Goal: Task Accomplishment & Management: Manage account settings

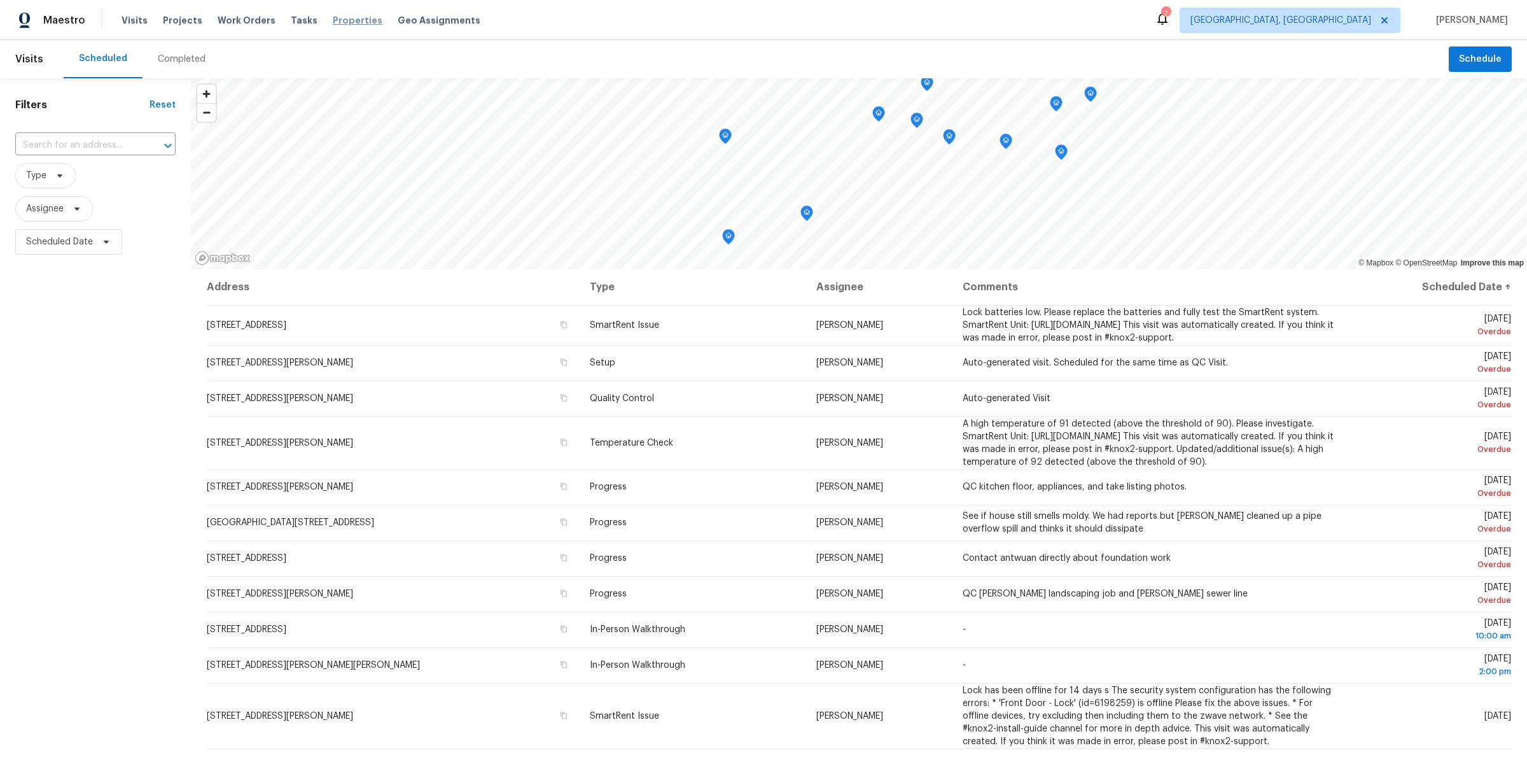
click at [337, 14] on span "Properties" at bounding box center [358, 20] width 50 height 13
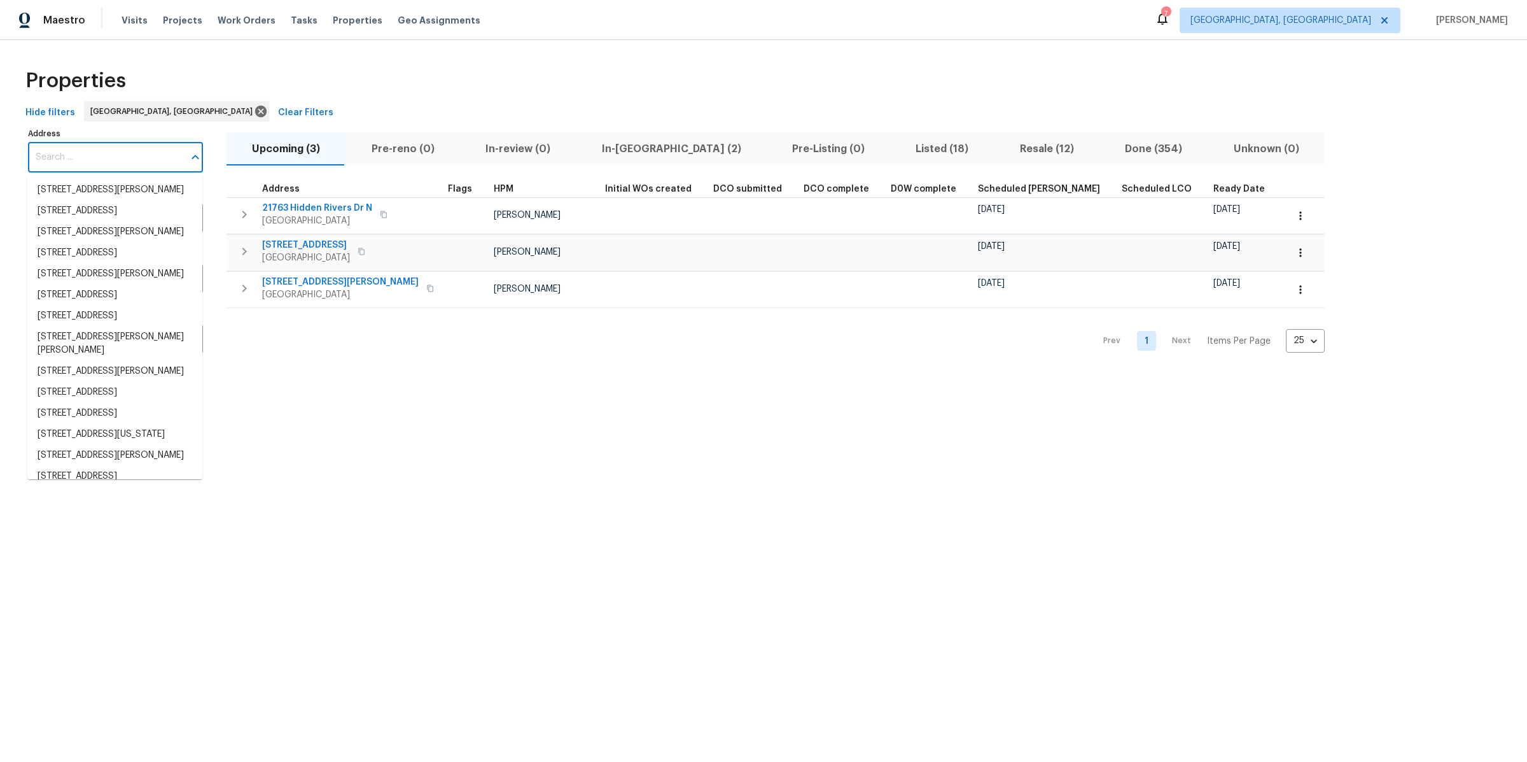
click at [111, 158] on input "Address" at bounding box center [106, 158] width 156 height 30
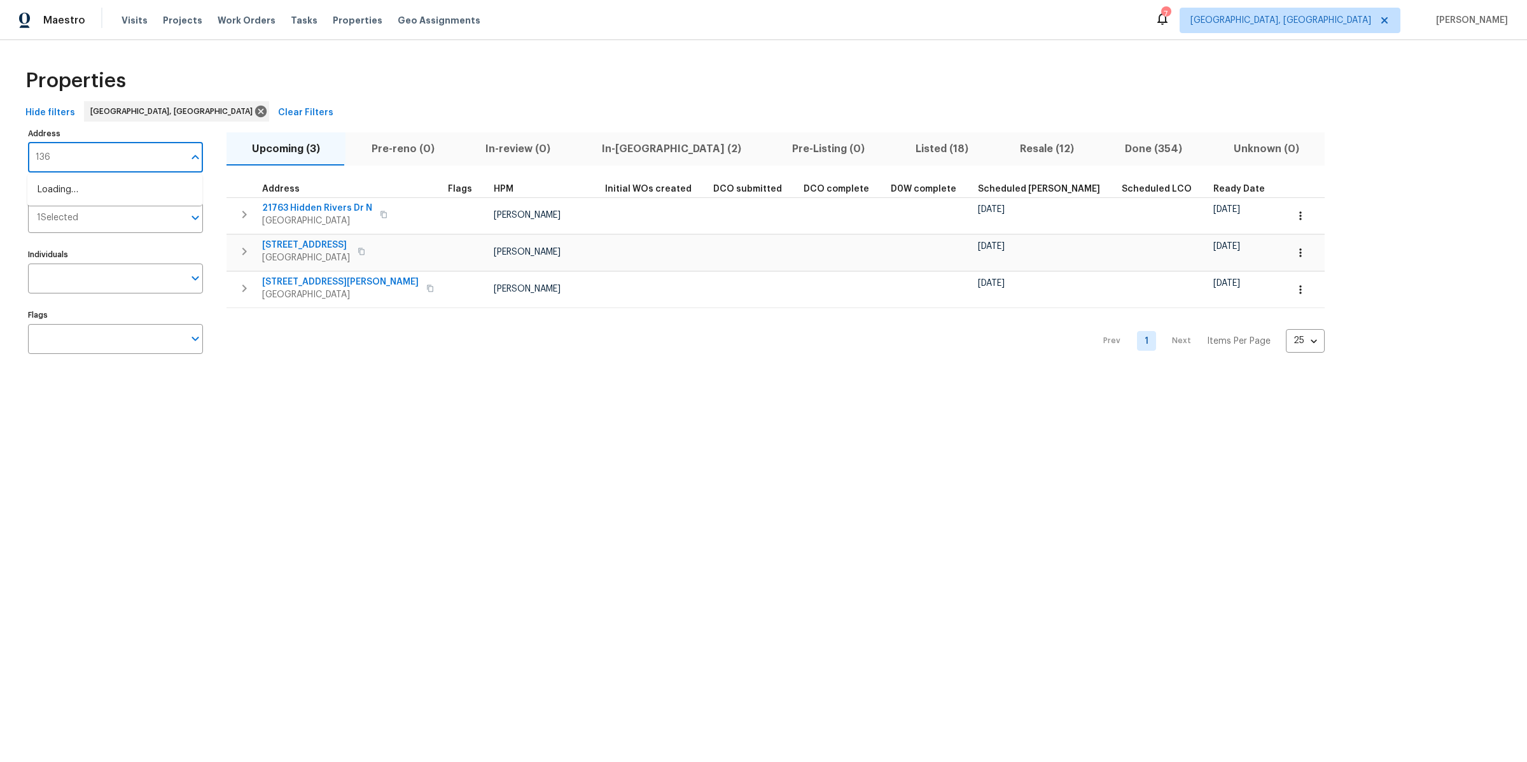
type input "1363"
click at [102, 200] on li "1363 Edgewood Blvd Berkley MI 48072" at bounding box center [114, 189] width 175 height 21
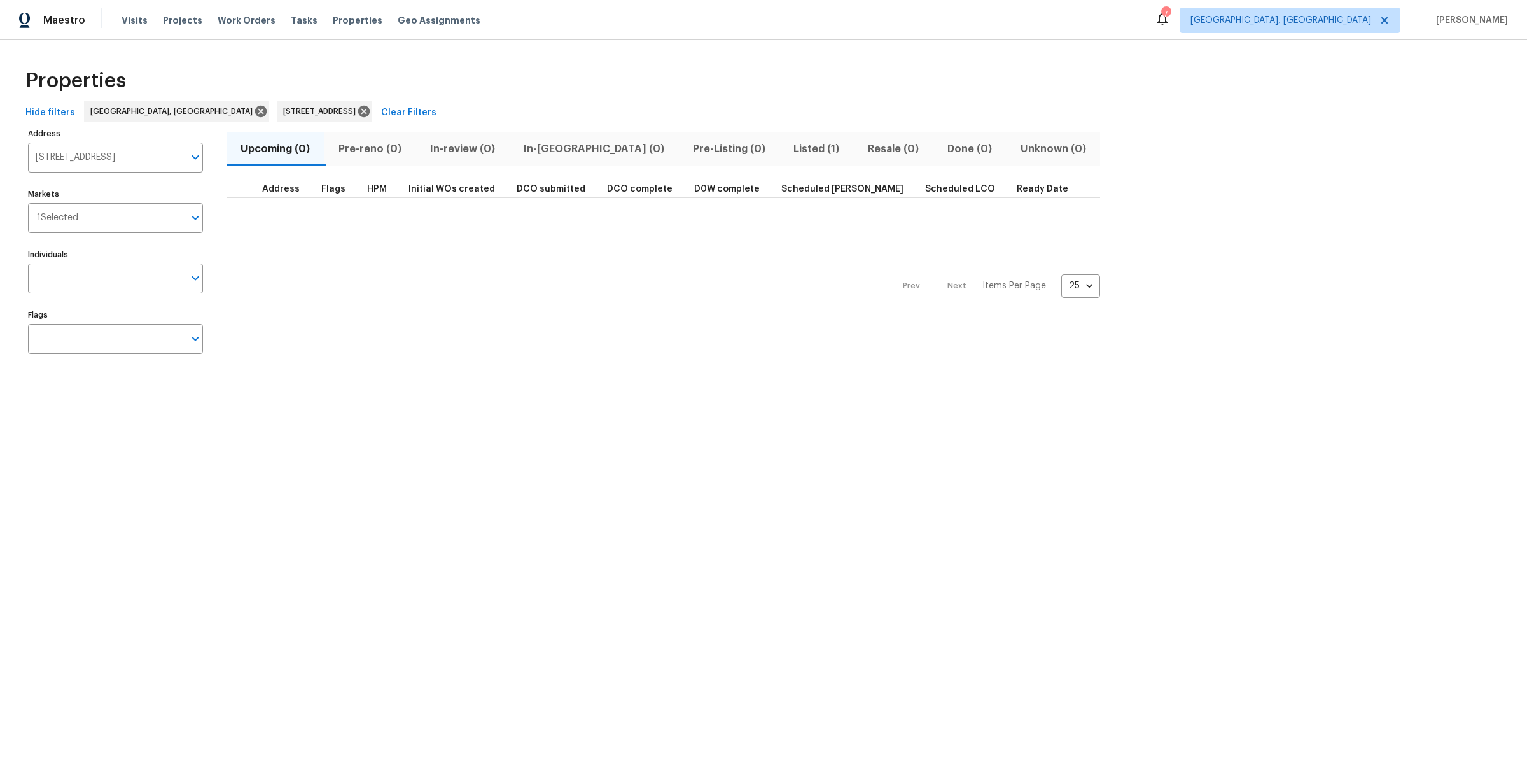
click at [779, 157] on button "Listed (1)" at bounding box center [816, 148] width 74 height 33
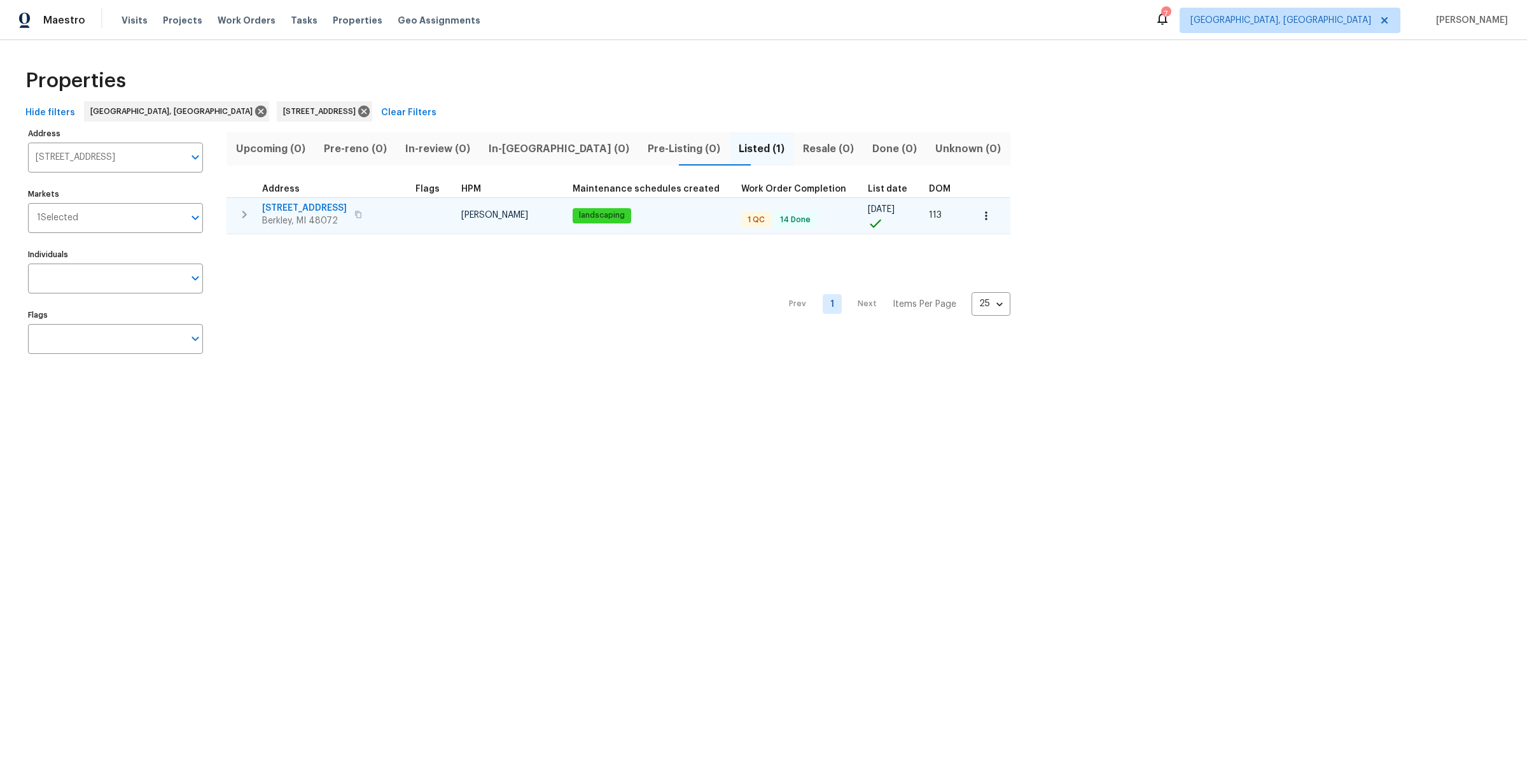
click at [309, 206] on span "1363 Edgewood Blvd" at bounding box center [304, 208] width 85 height 13
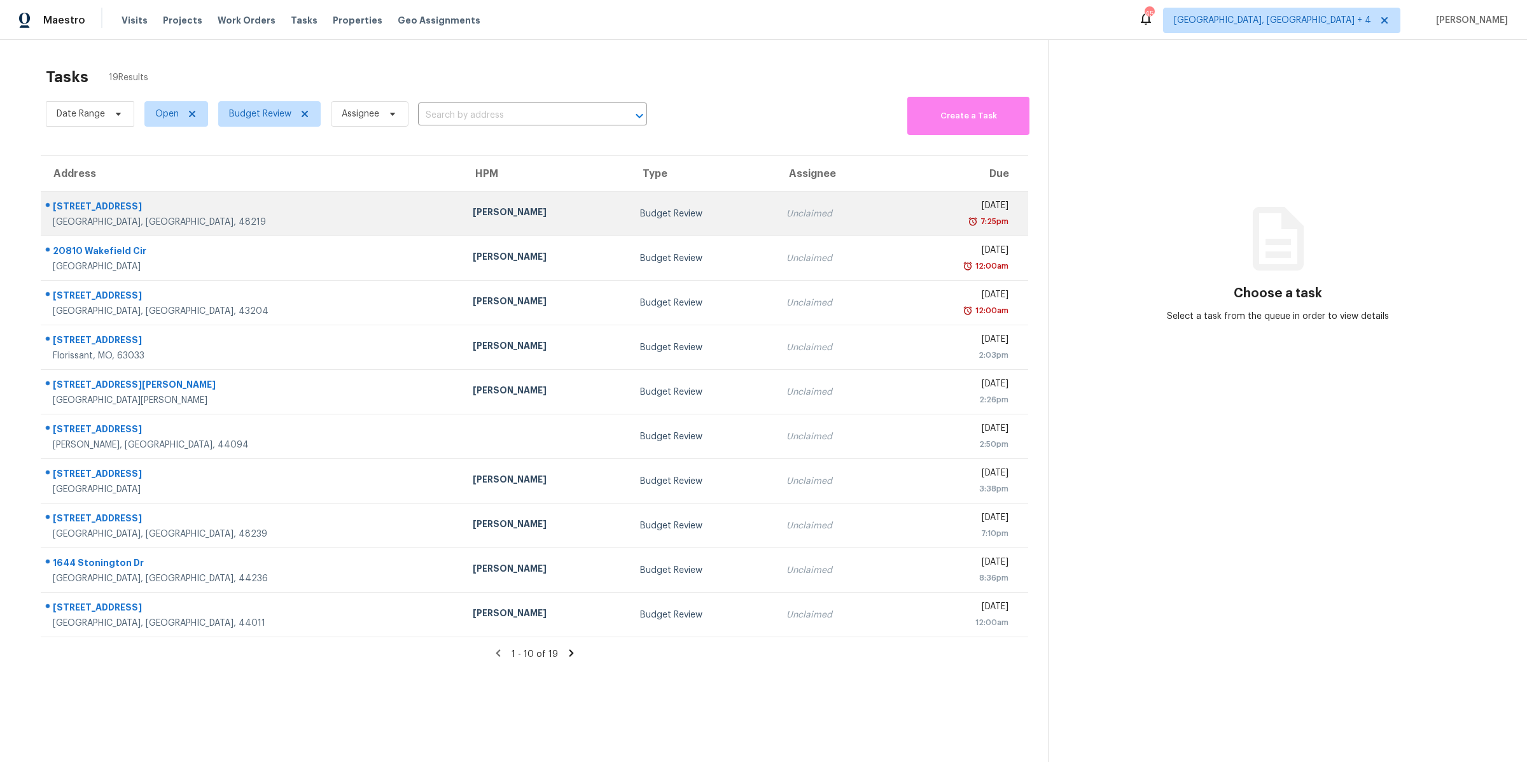
click at [776, 220] on td "Unclaimed" at bounding box center [834, 214] width 117 height 45
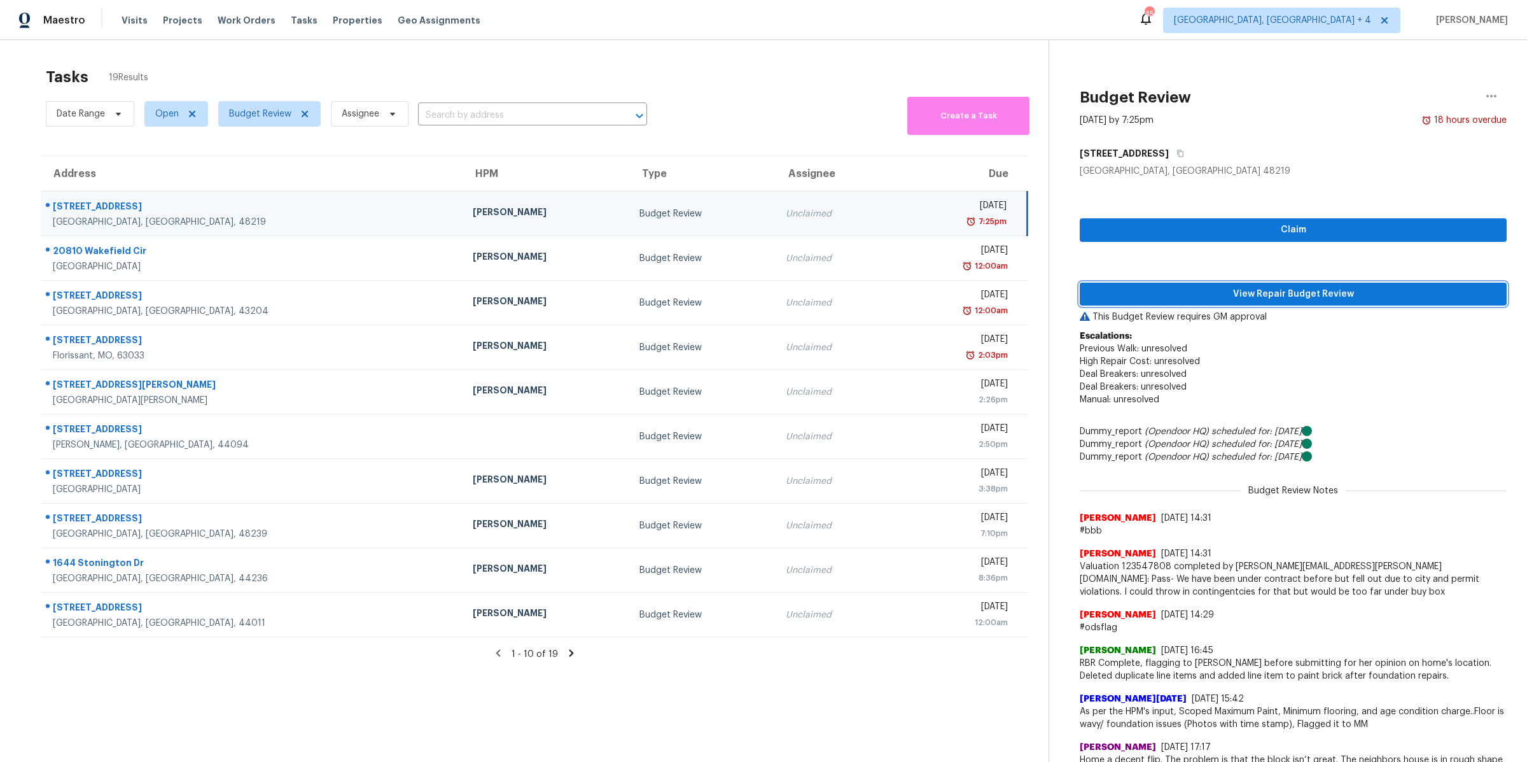
click at [1180, 294] on span "View Repair Budget Review" at bounding box center [1293, 294] width 407 height 16
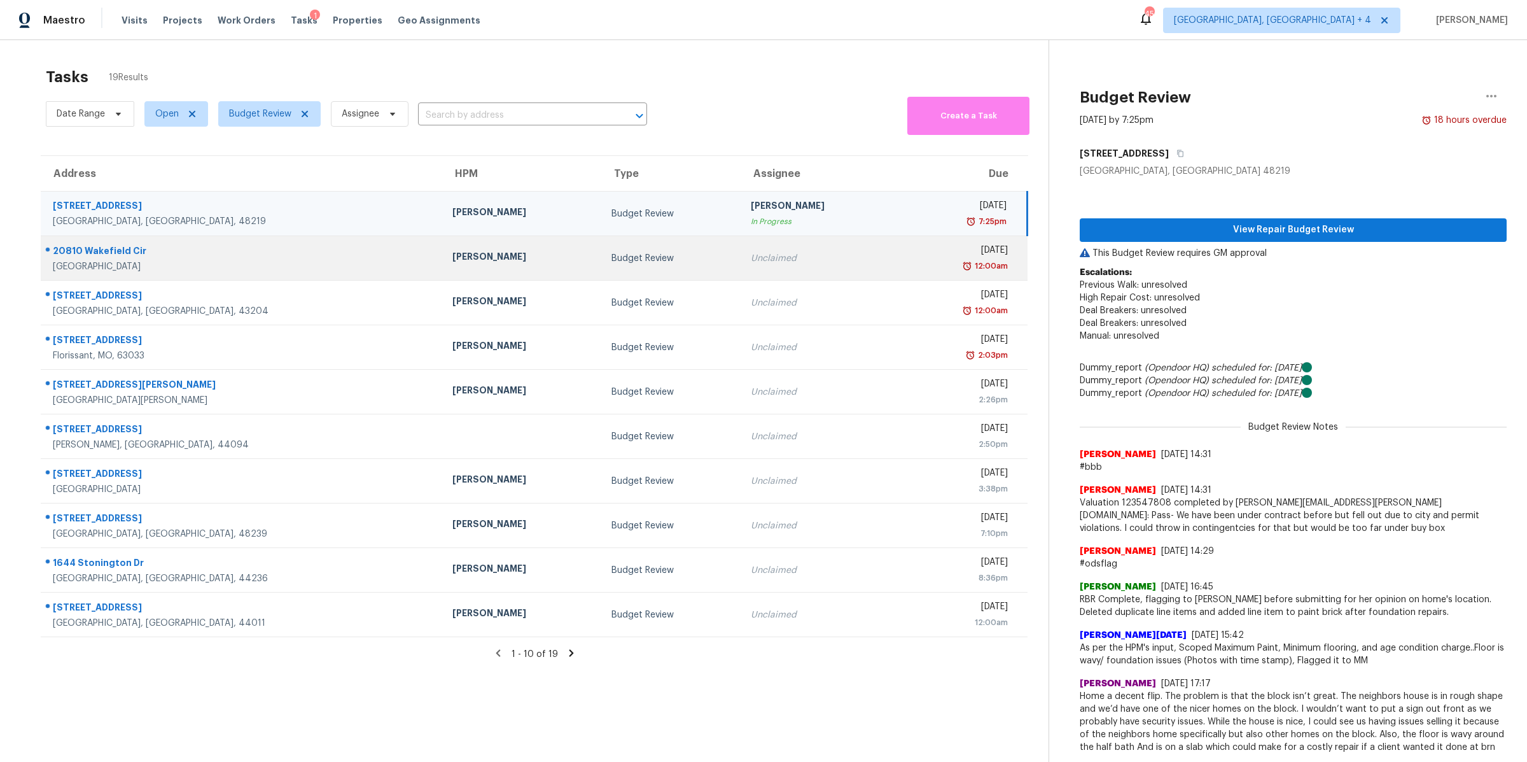
click at [900, 241] on td "[DATE] 12:00am" at bounding box center [964, 258] width 128 height 45
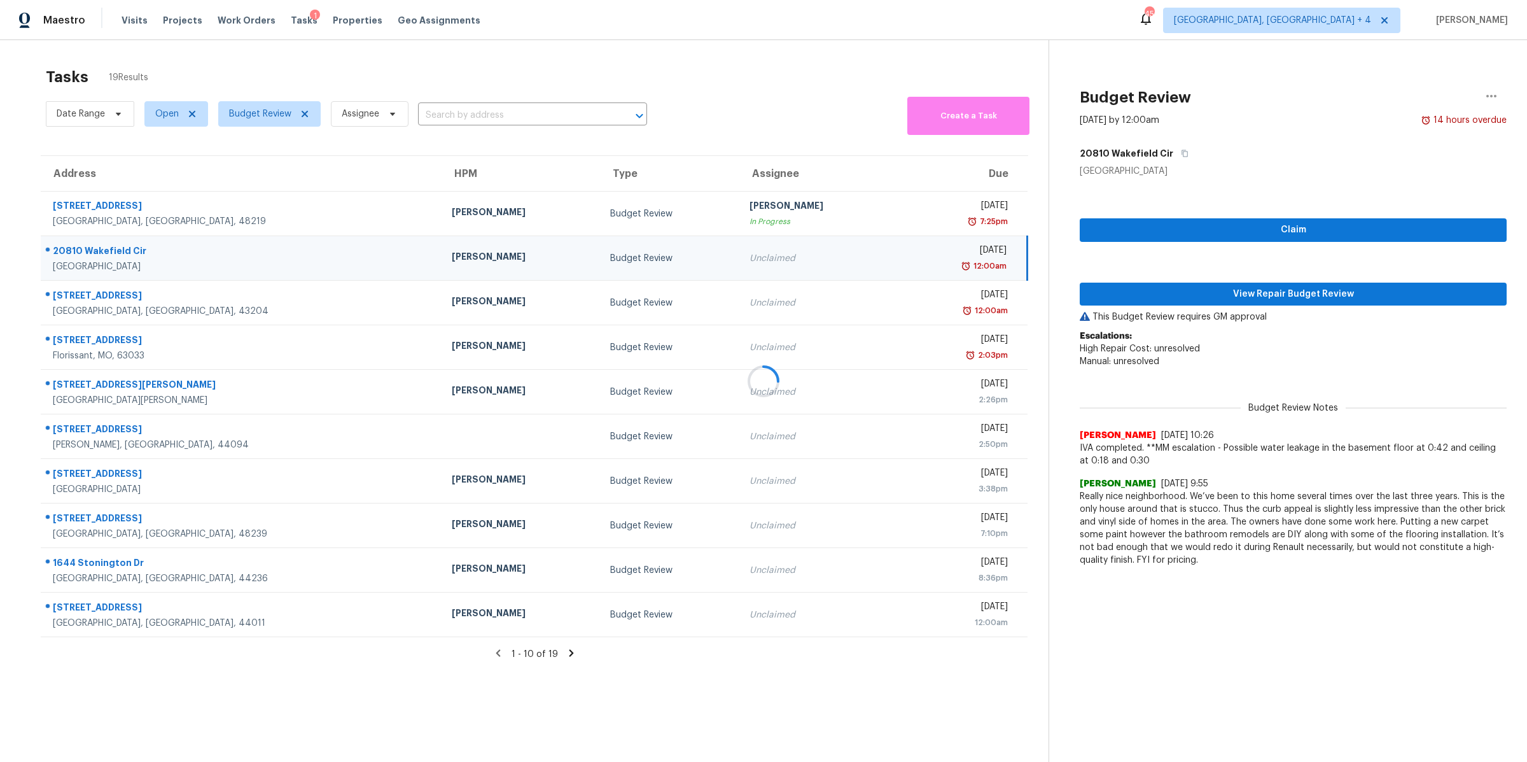
click at [1150, 295] on div at bounding box center [763, 381] width 1527 height 762
click at [1173, 293] on div at bounding box center [763, 381] width 1527 height 762
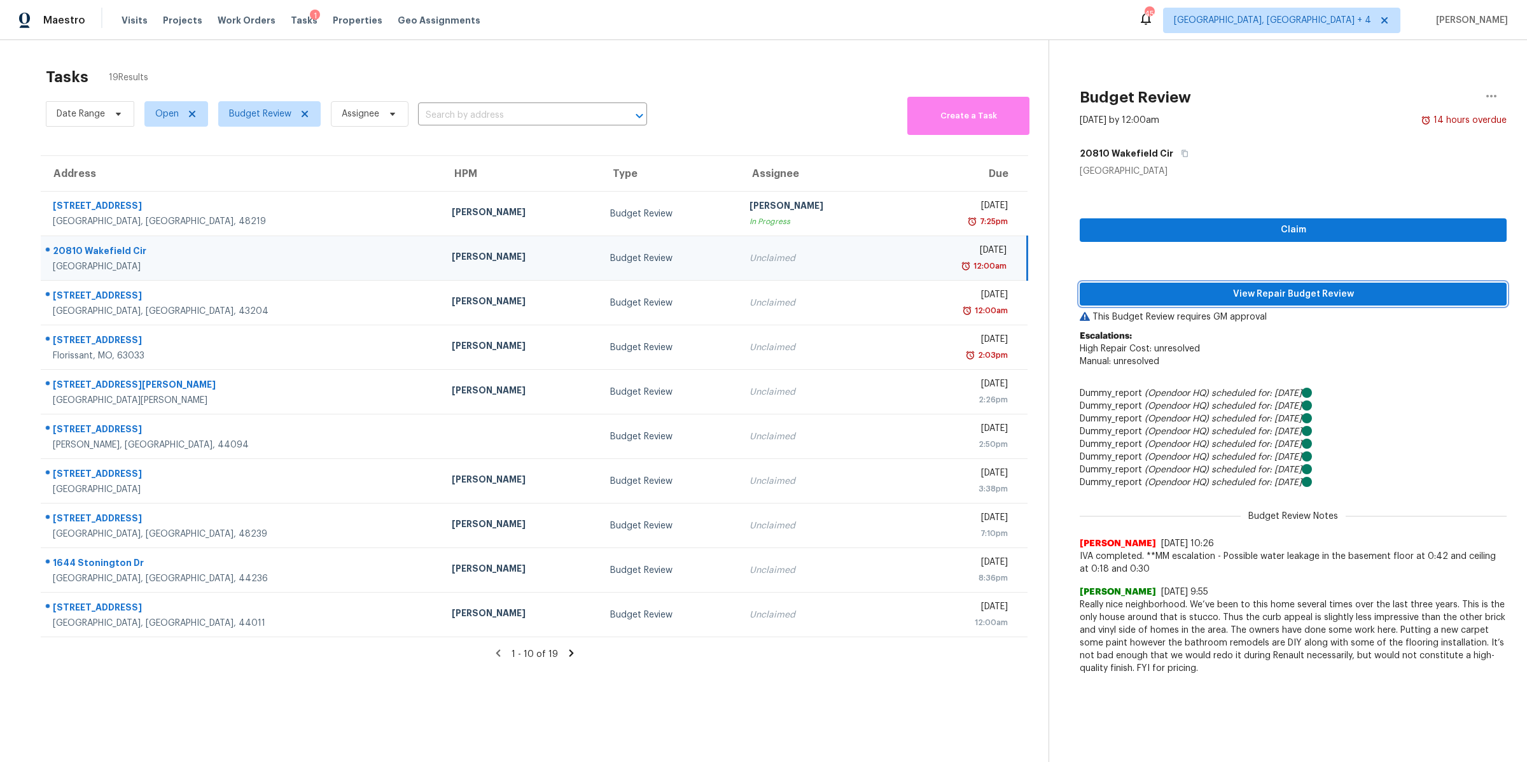
click at [1174, 284] on button "View Repair Budget Review" at bounding box center [1293, 295] width 427 height 24
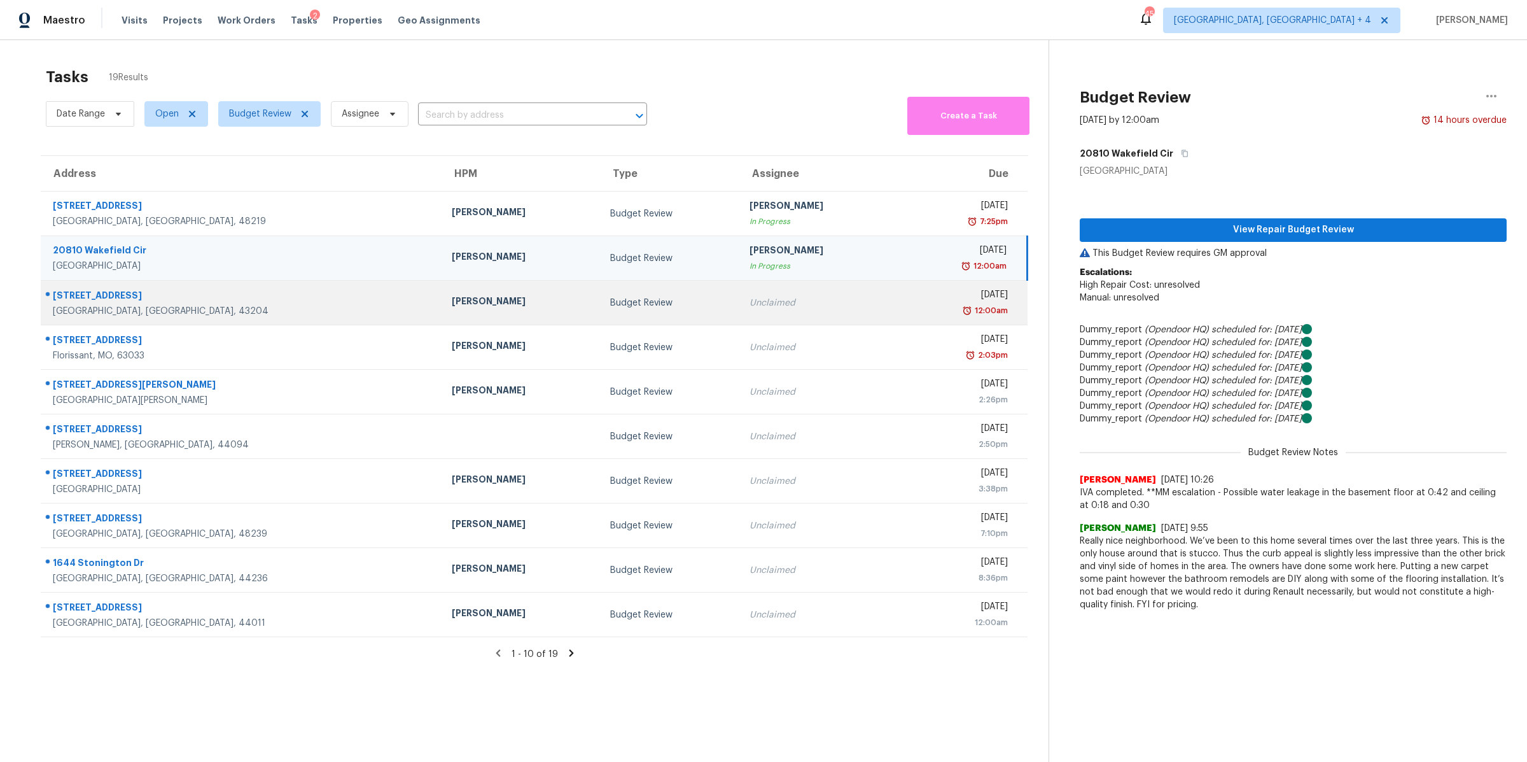
click at [898, 294] on td "[DATE] 12:00am" at bounding box center [962, 303] width 129 height 45
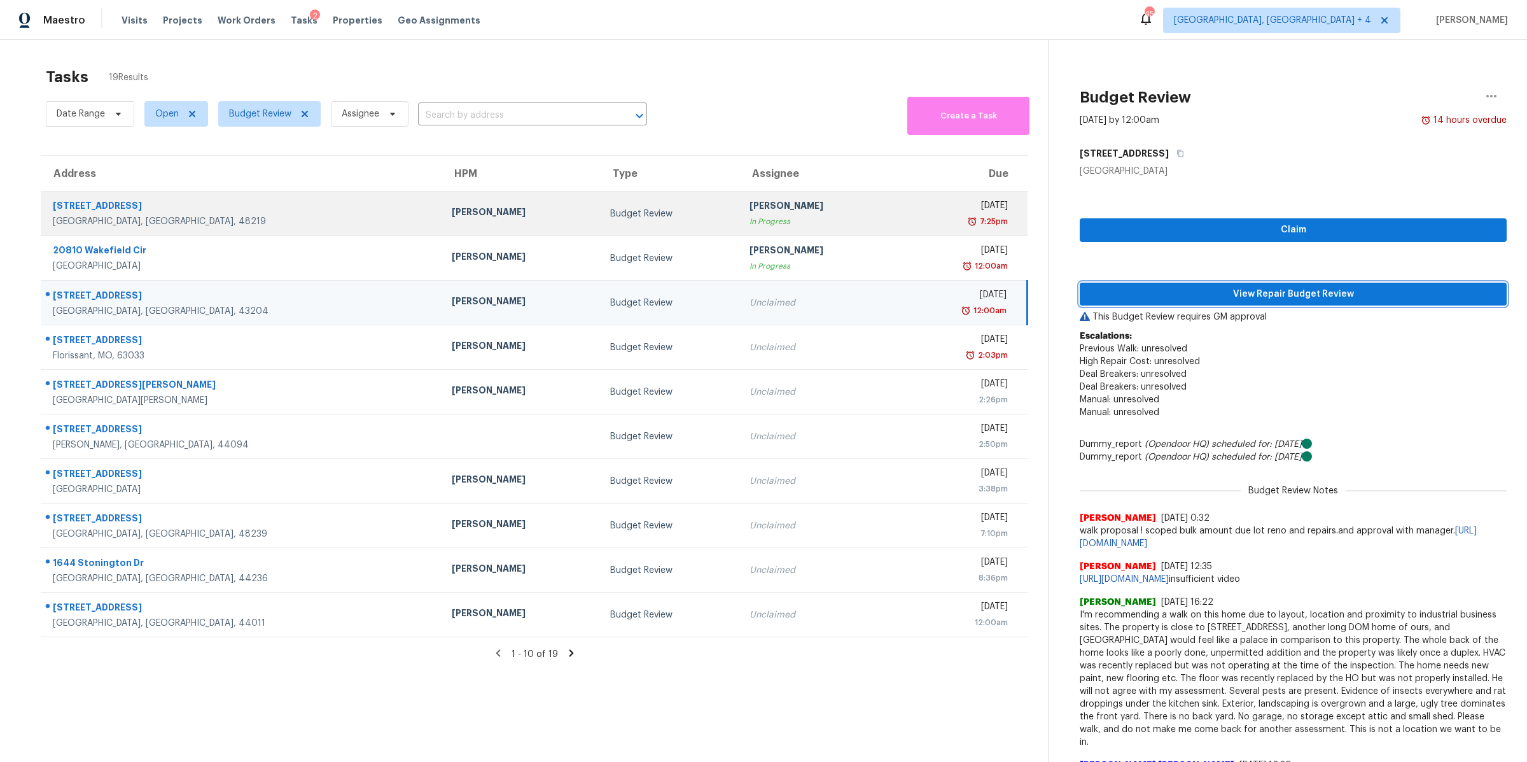
click at [1259, 293] on span "View Repair Budget Review" at bounding box center [1293, 294] width 407 height 16
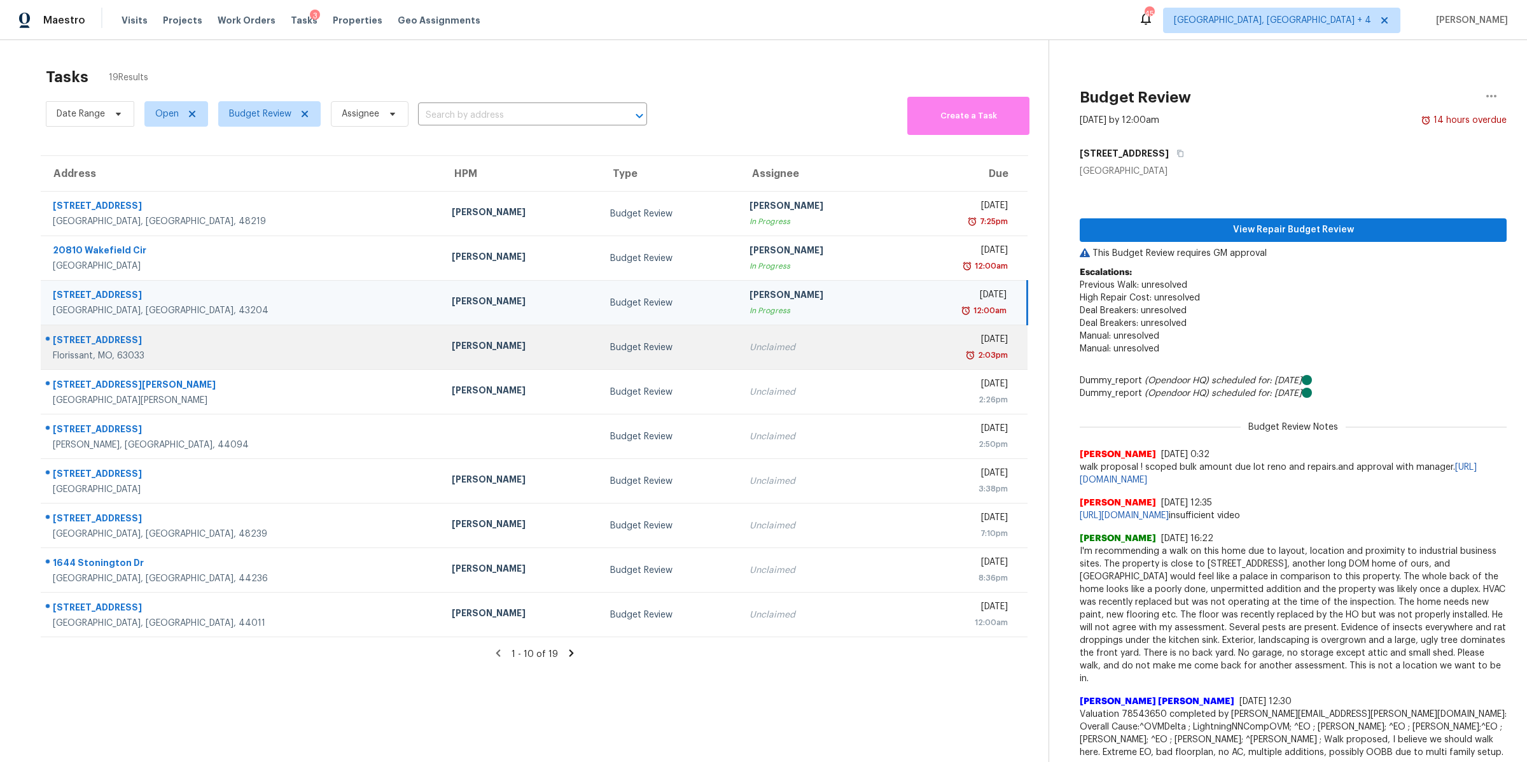
click at [909, 347] on div "[DATE]" at bounding box center [958, 341] width 99 height 16
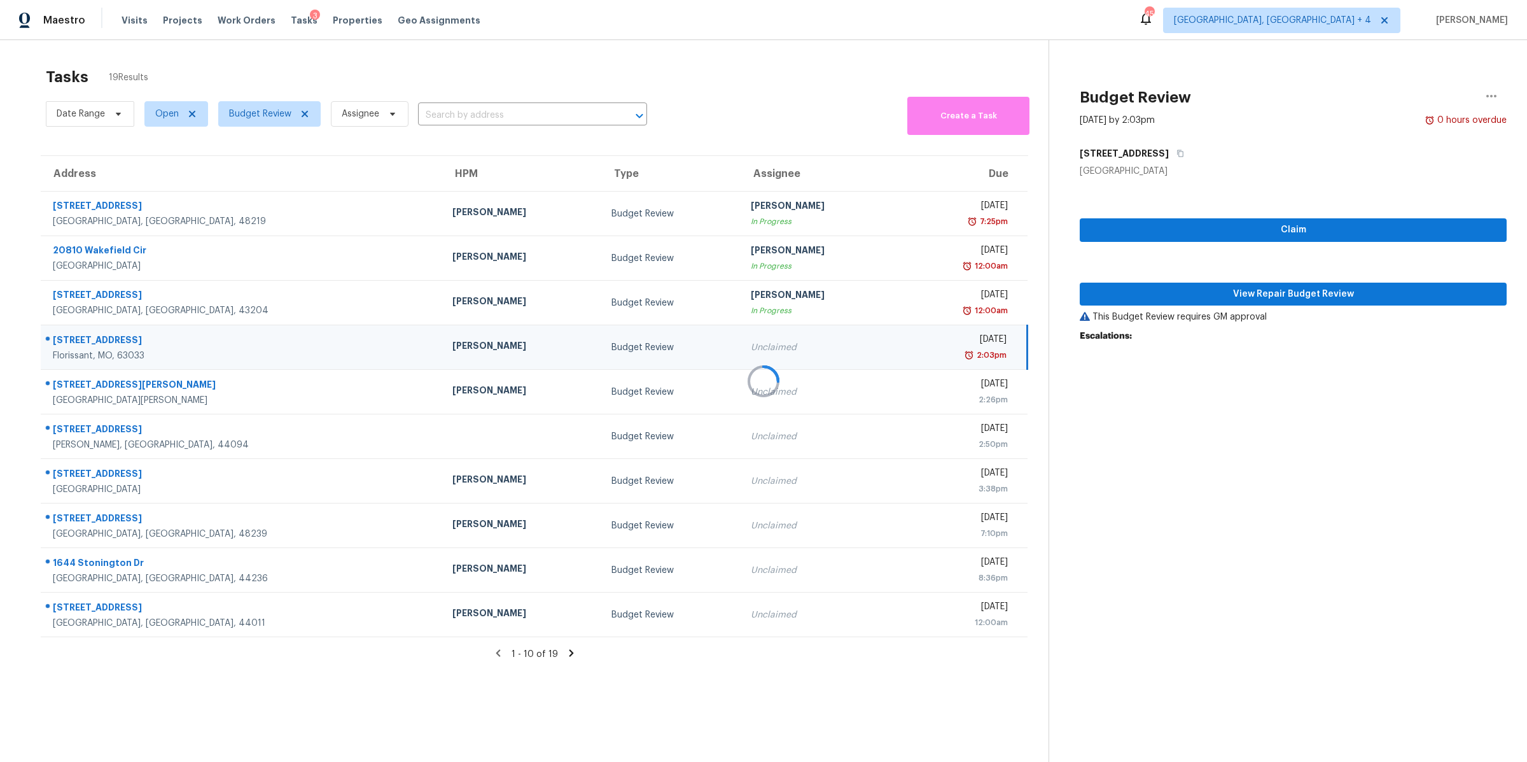
click at [1282, 269] on div at bounding box center [763, 381] width 1527 height 762
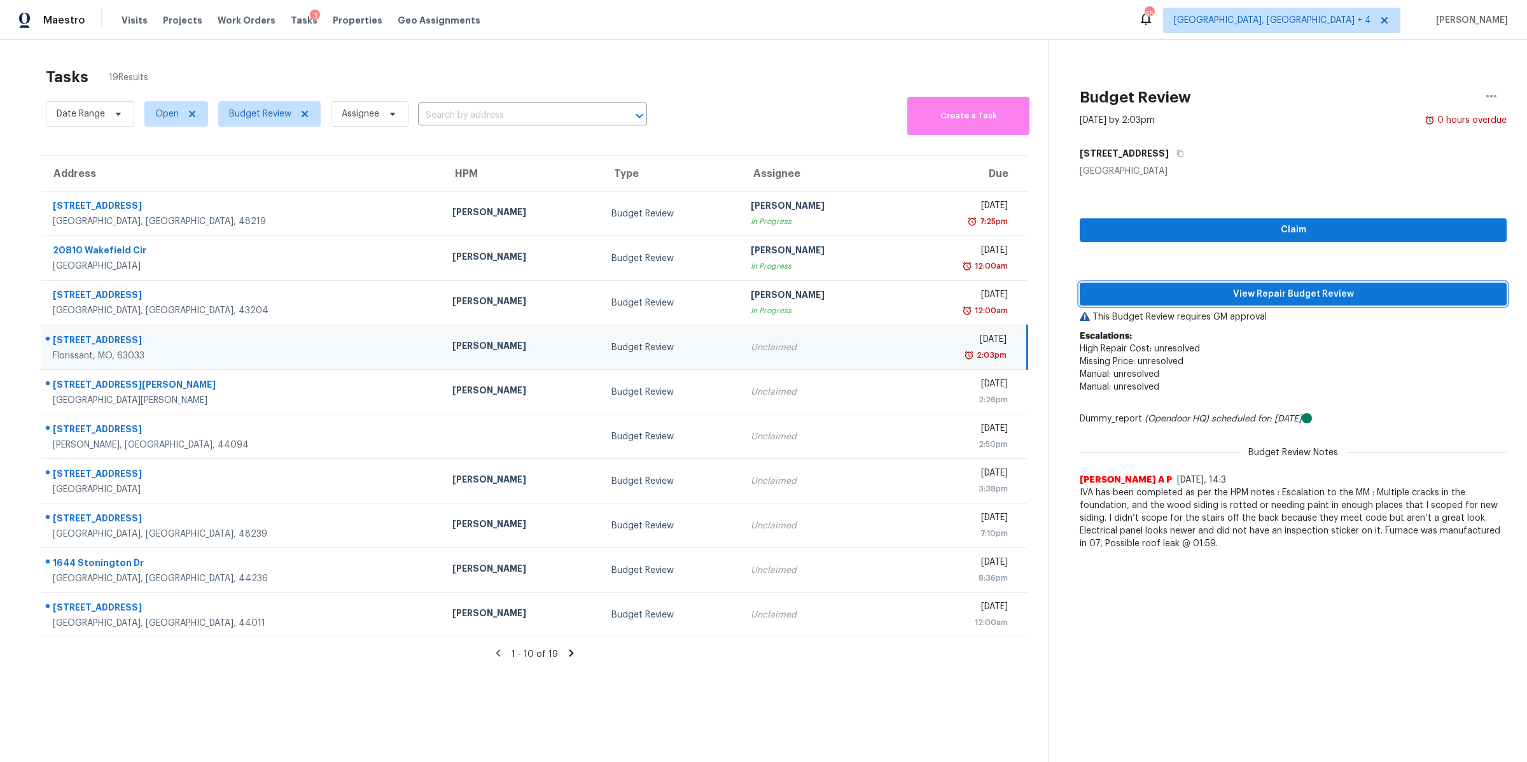
click at [1284, 295] on span "View Repair Budget Review" at bounding box center [1293, 294] width 407 height 16
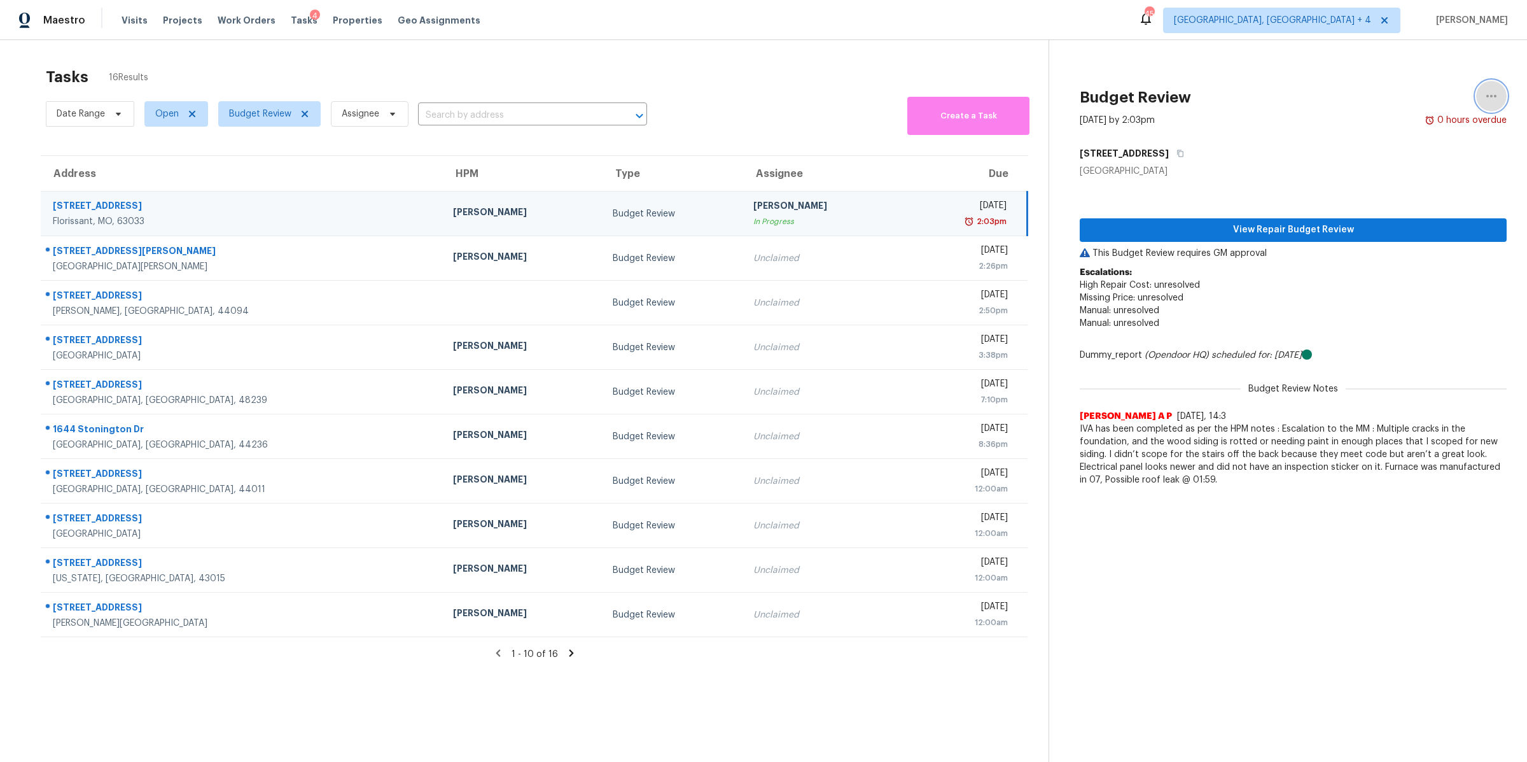
click at [1484, 99] on icon "button" at bounding box center [1491, 95] width 15 height 15
click at [1428, 102] on div "Unclaim this task" at bounding box center [1418, 98] width 99 height 13
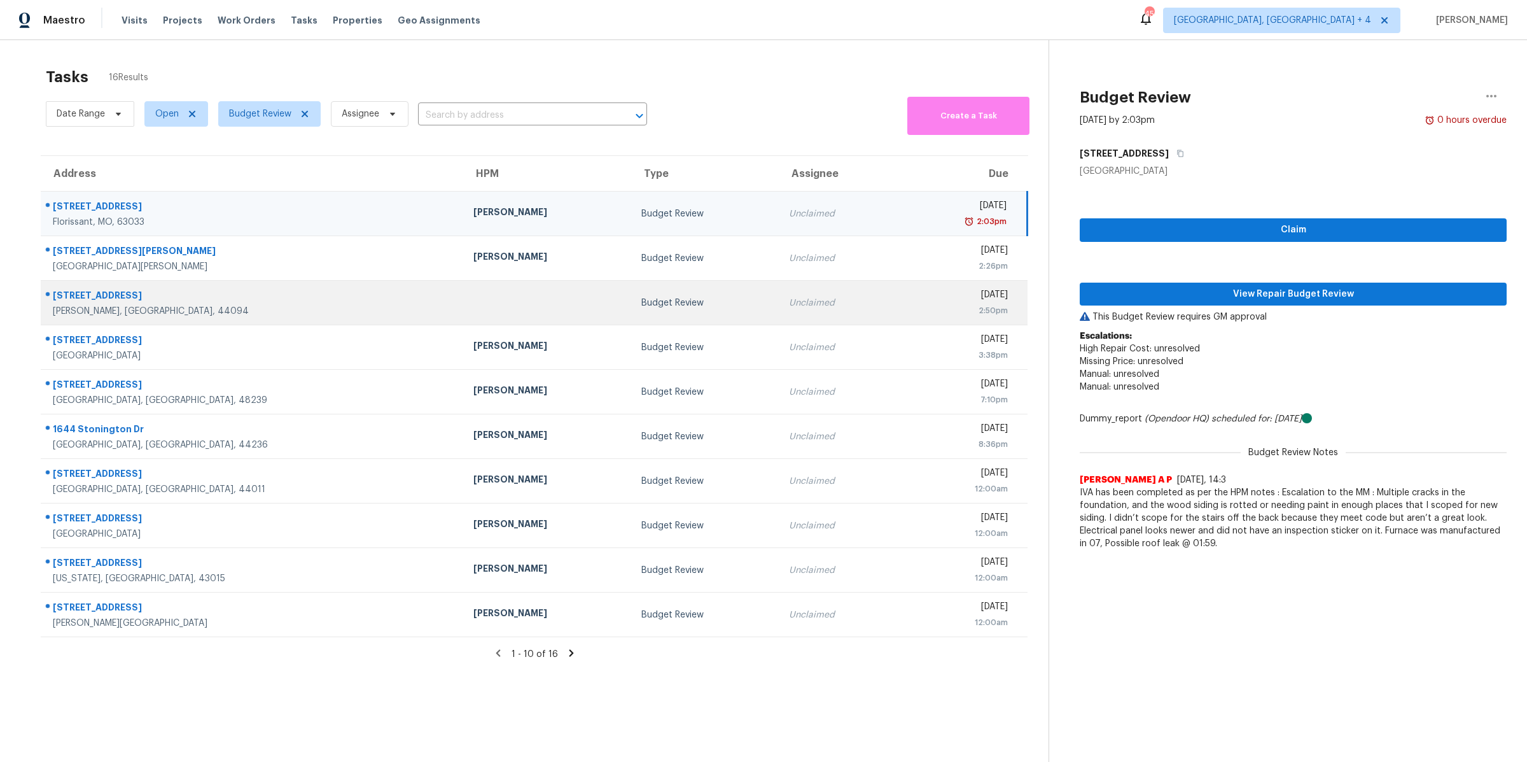
click at [797, 296] on td "Unclaimed" at bounding box center [838, 303] width 118 height 45
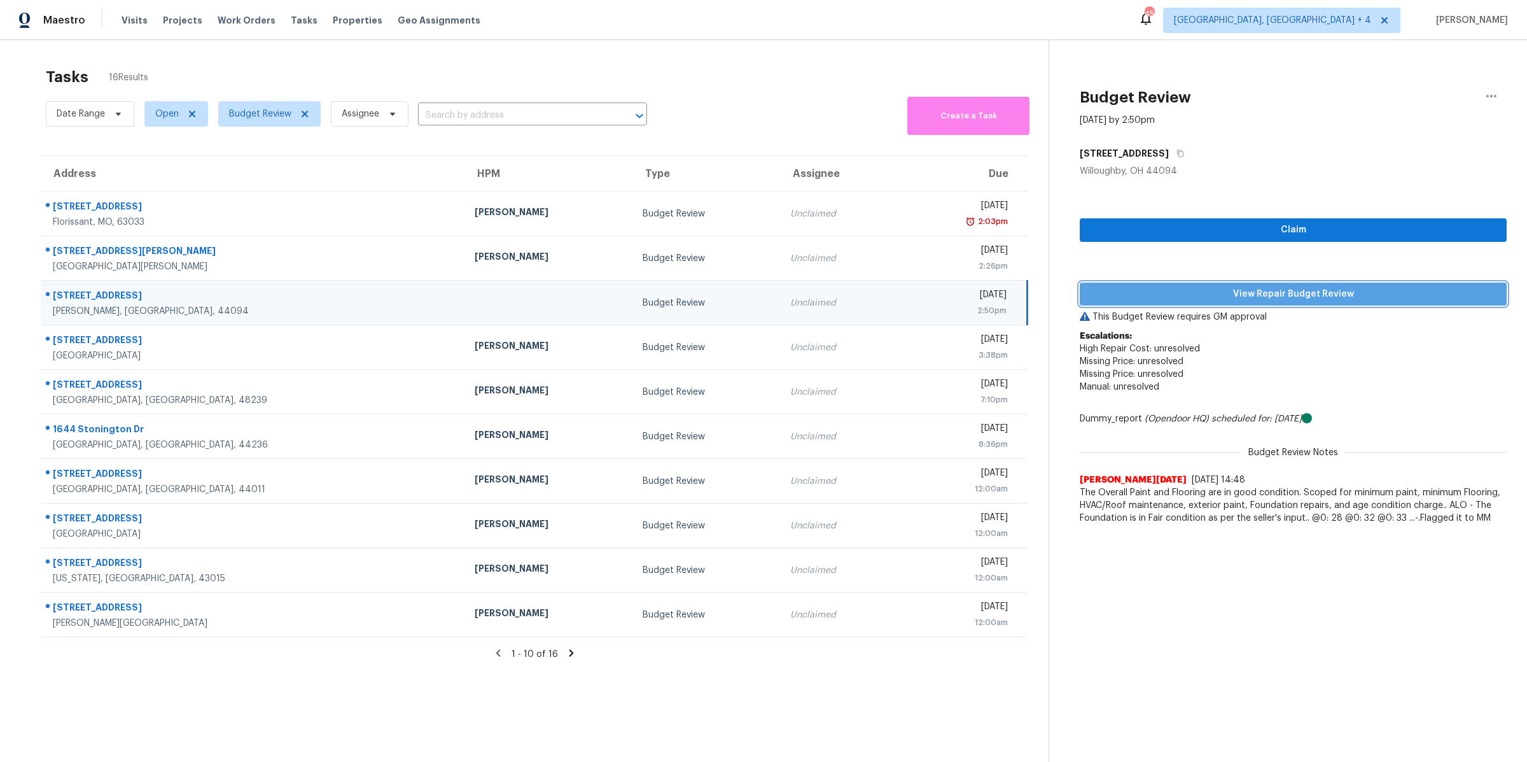
click at [1139, 292] on span "View Repair Budget Review" at bounding box center [1293, 294] width 407 height 16
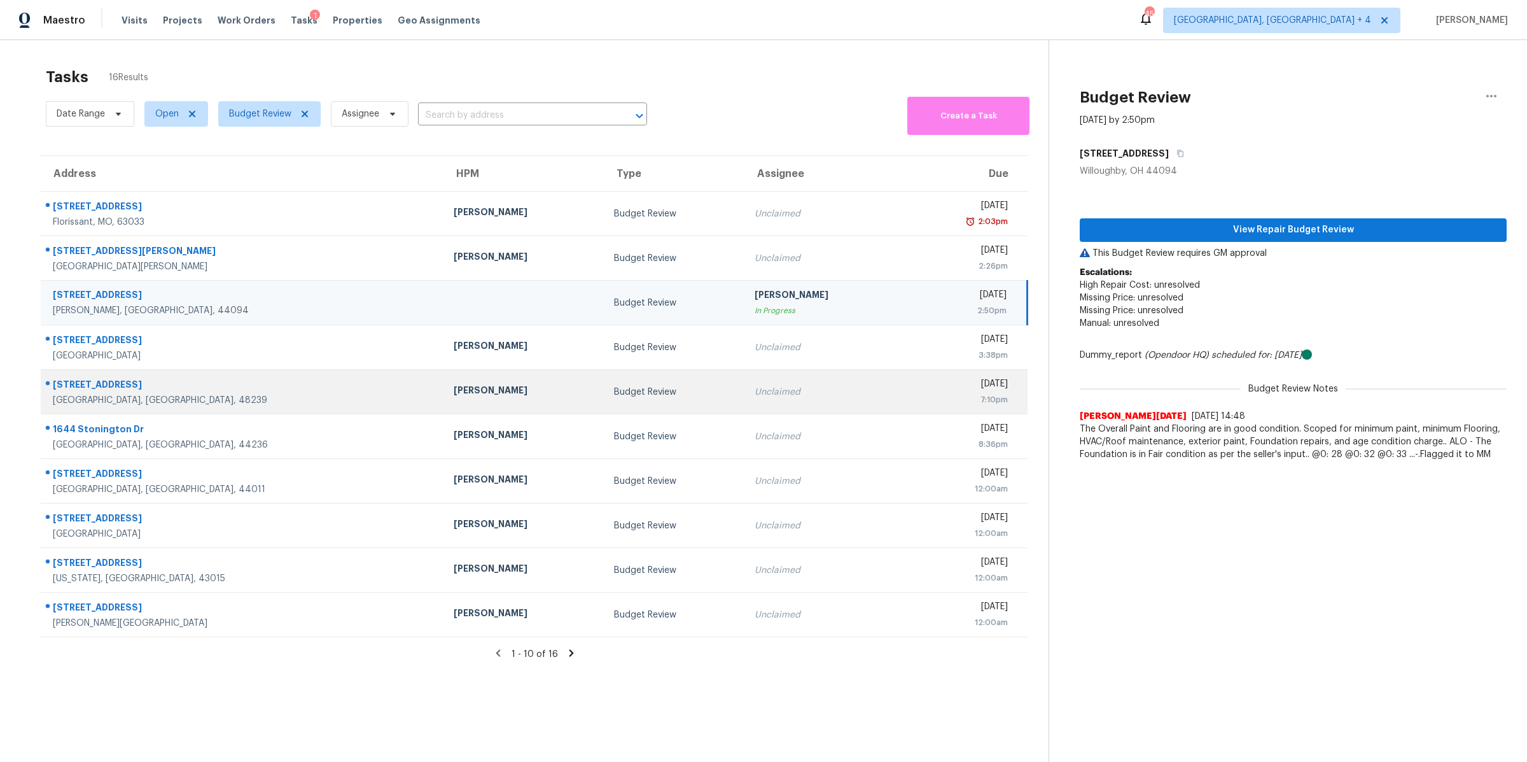
click at [914, 387] on div "[DATE]" at bounding box center [961, 385] width 94 height 16
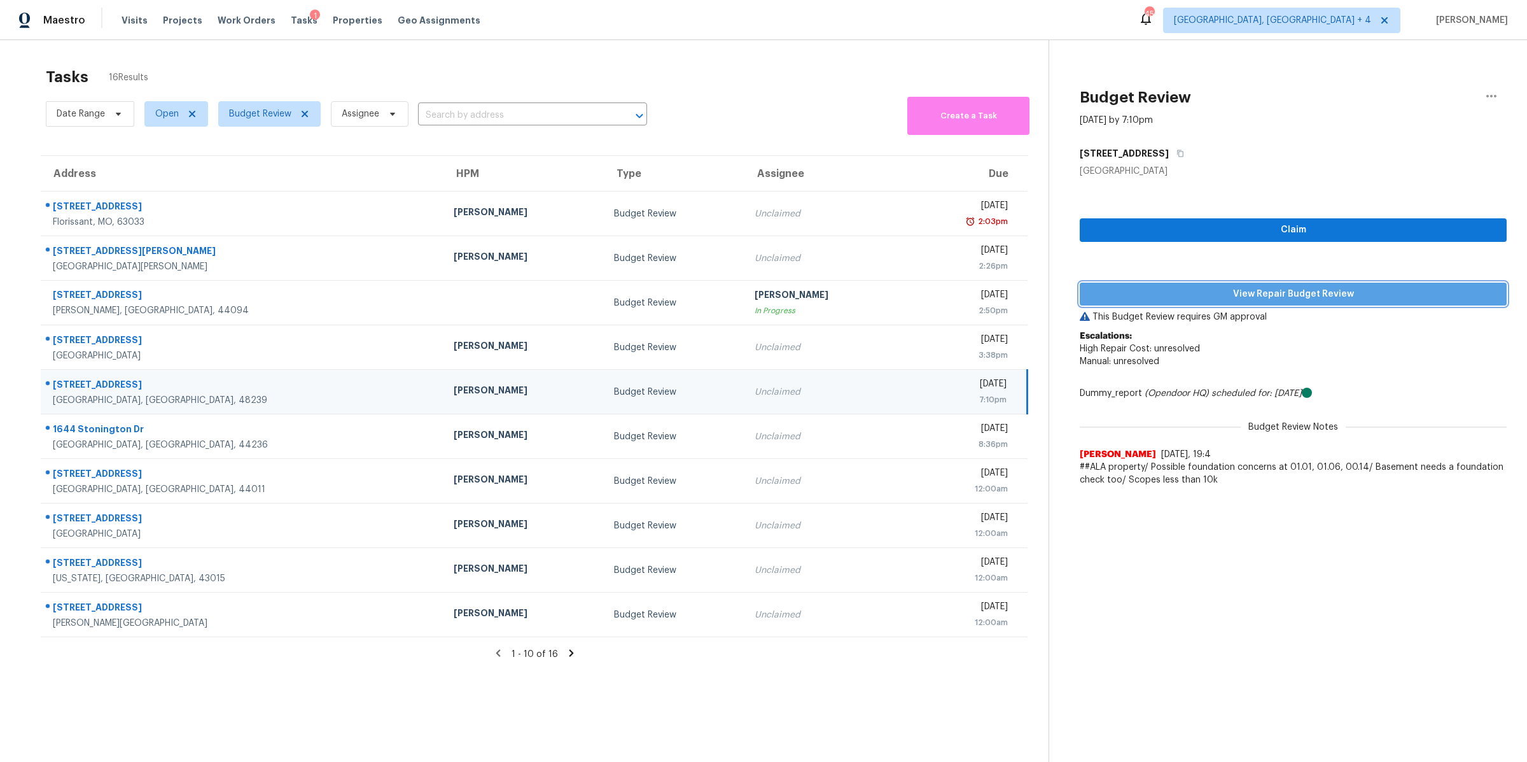
click at [1194, 290] on span "View Repair Budget Review" at bounding box center [1293, 294] width 407 height 16
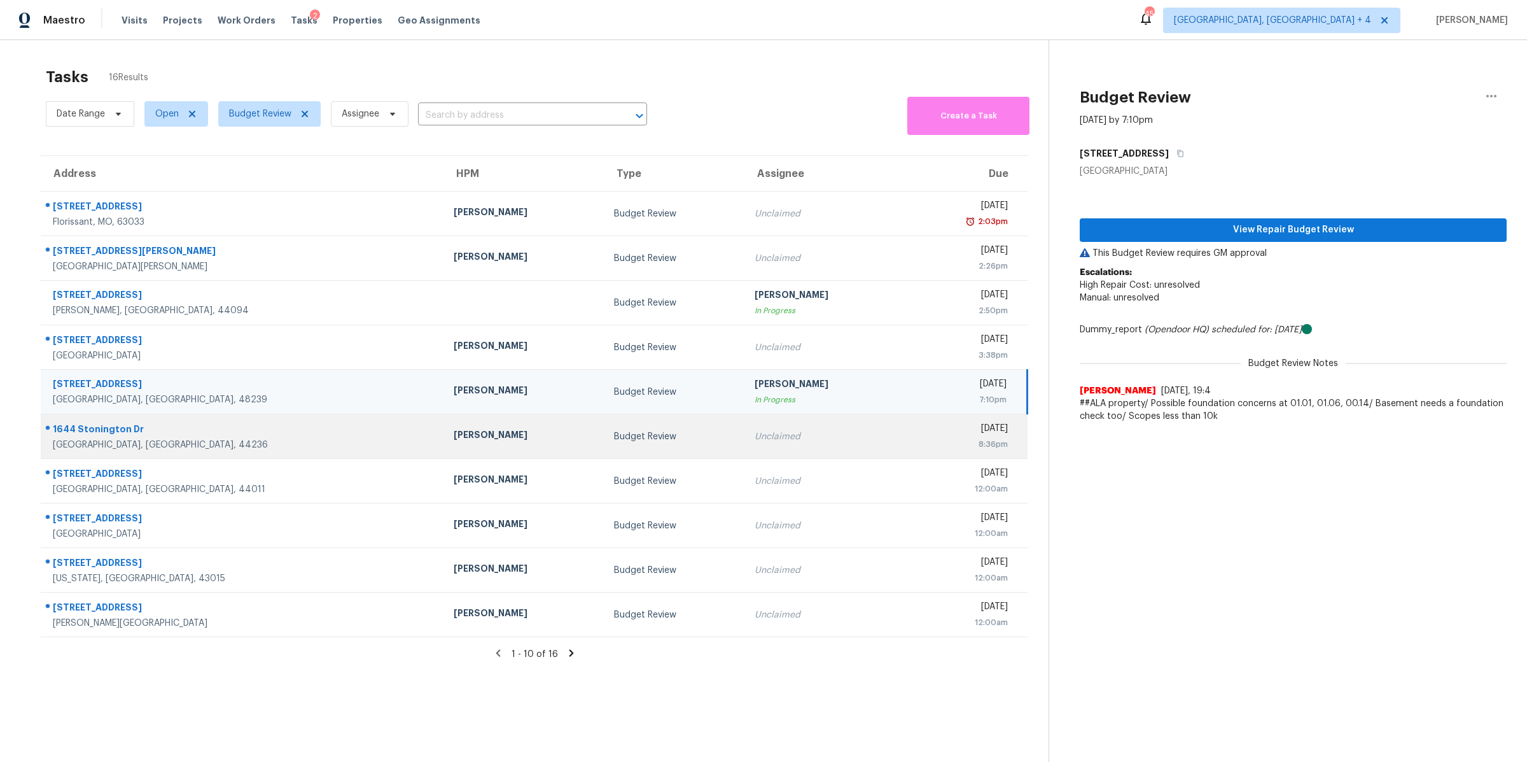
click at [904, 456] on td "[DATE] 8:36pm" at bounding box center [965, 436] width 123 height 45
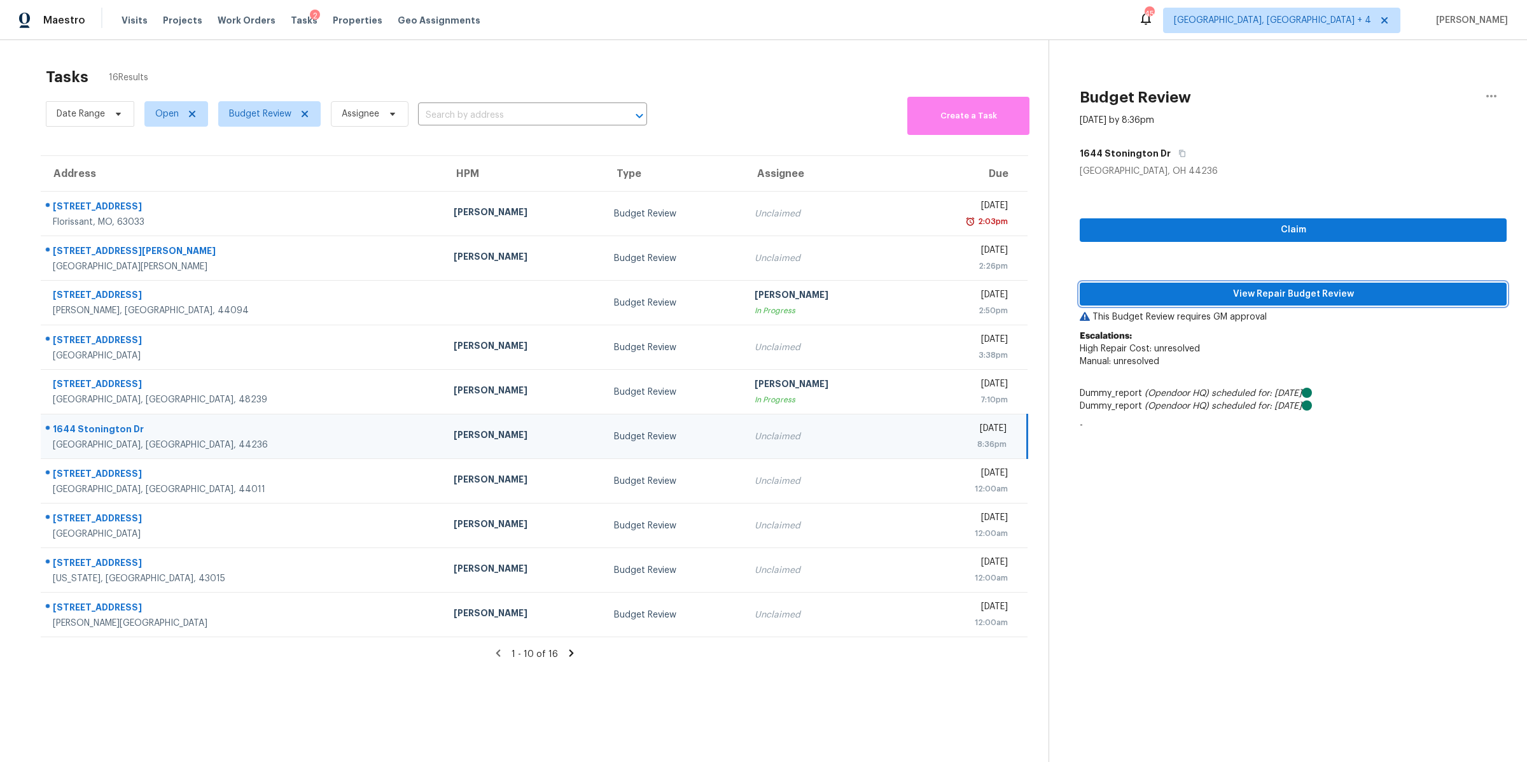
click at [1187, 291] on span "View Repair Budget Review" at bounding box center [1293, 294] width 407 height 16
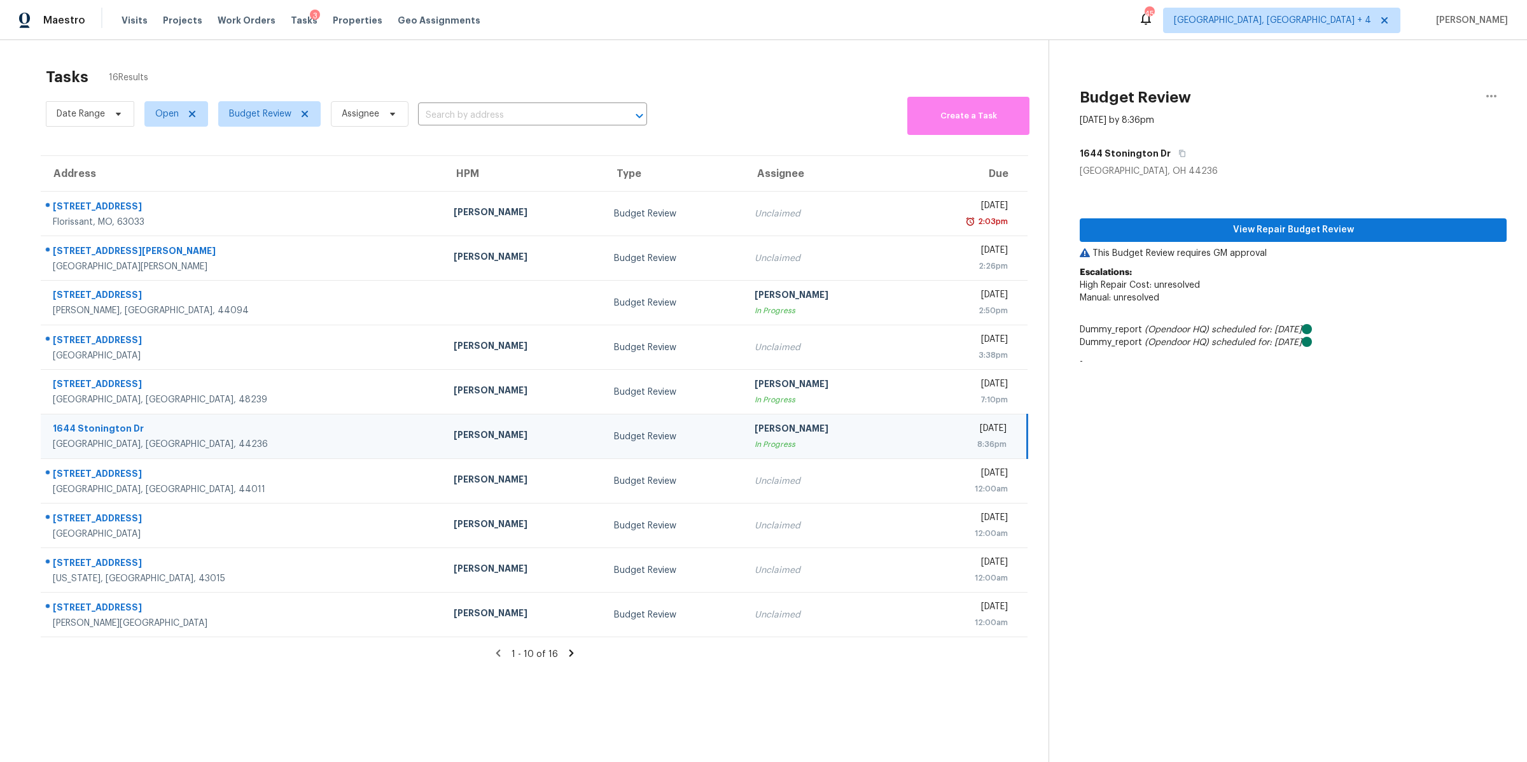
click at [570, 651] on icon at bounding box center [571, 653] width 4 height 7
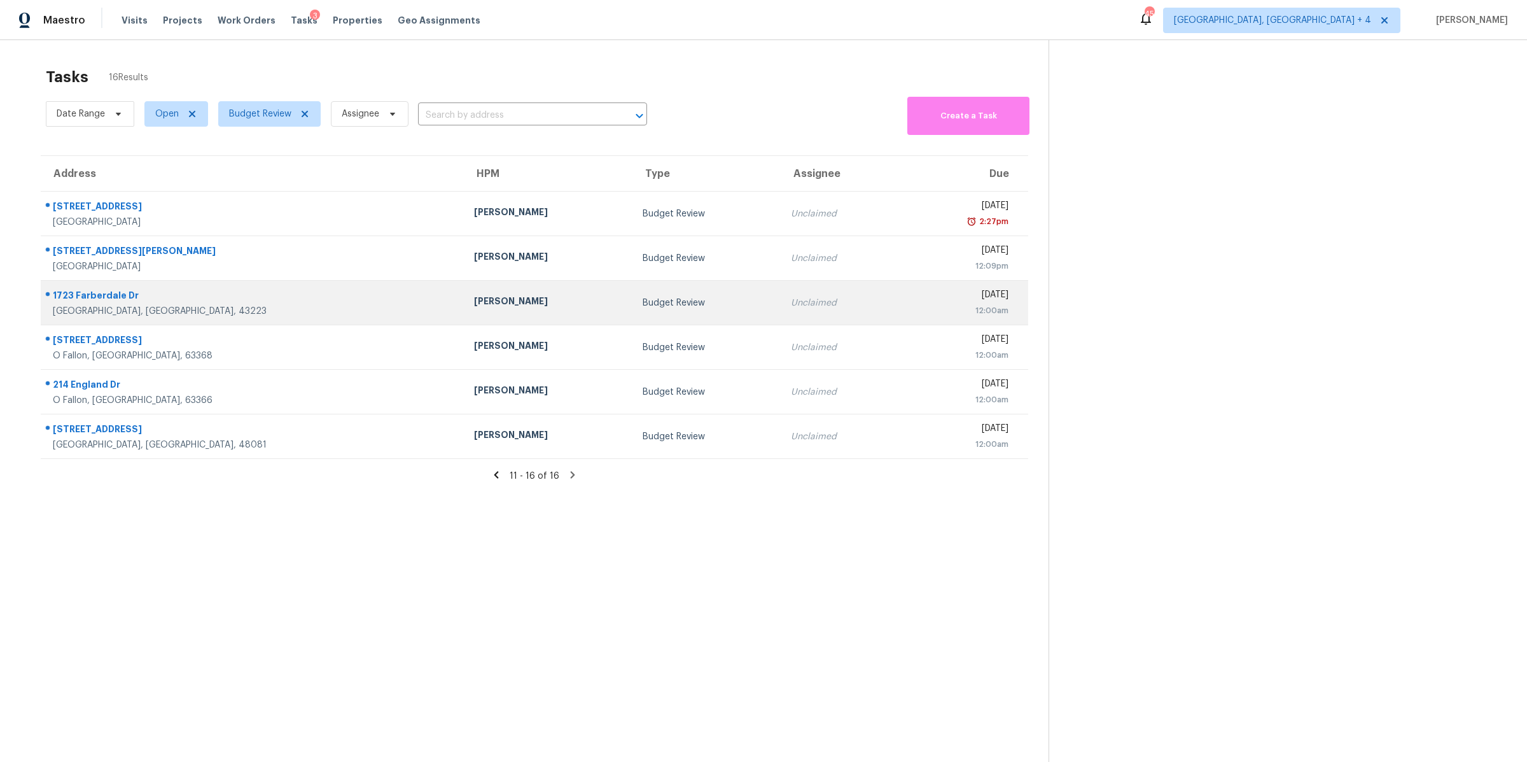
click at [899, 307] on td "[DATE] 12:00am" at bounding box center [963, 303] width 129 height 45
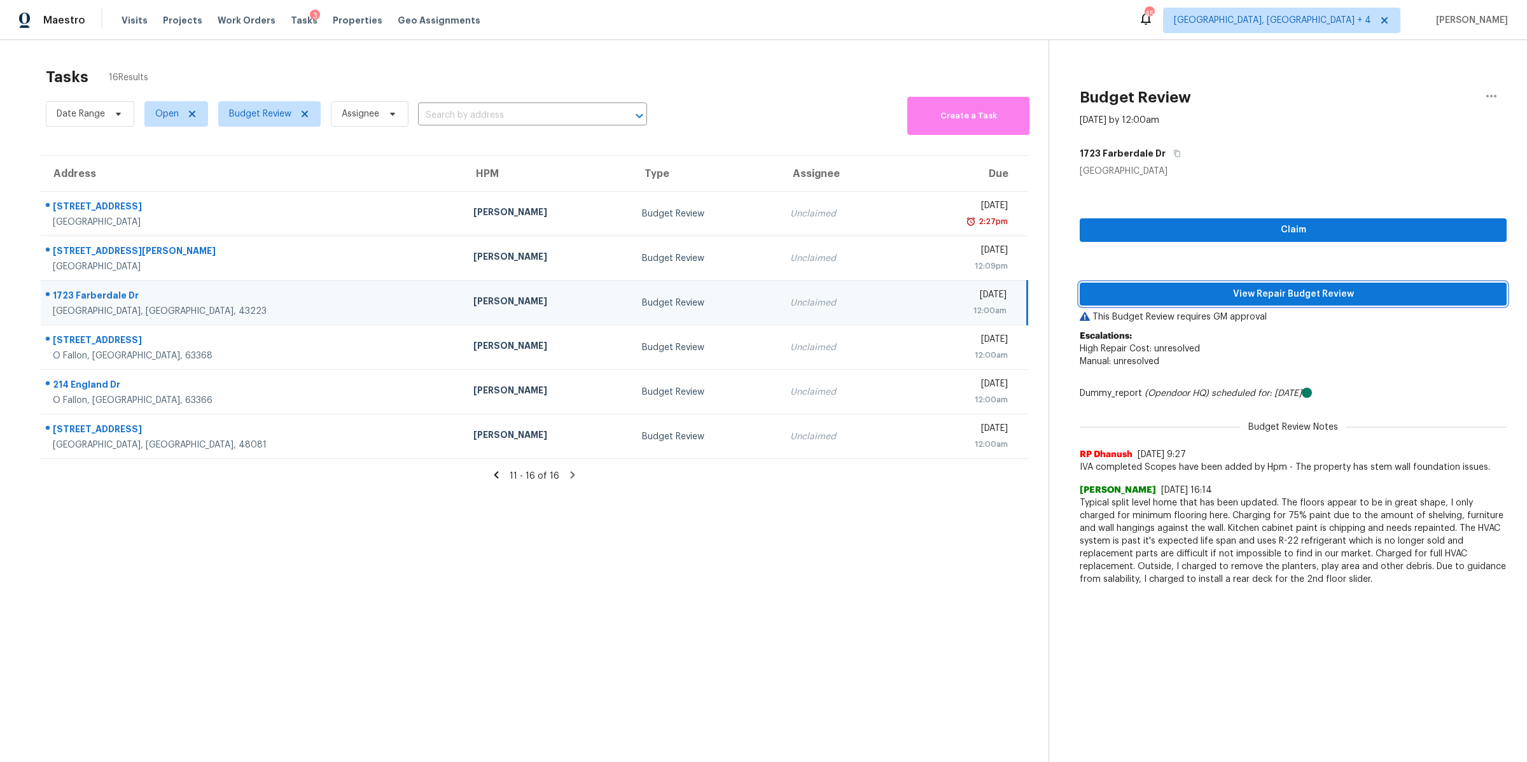
click at [1192, 290] on span "View Repair Budget Review" at bounding box center [1293, 294] width 407 height 16
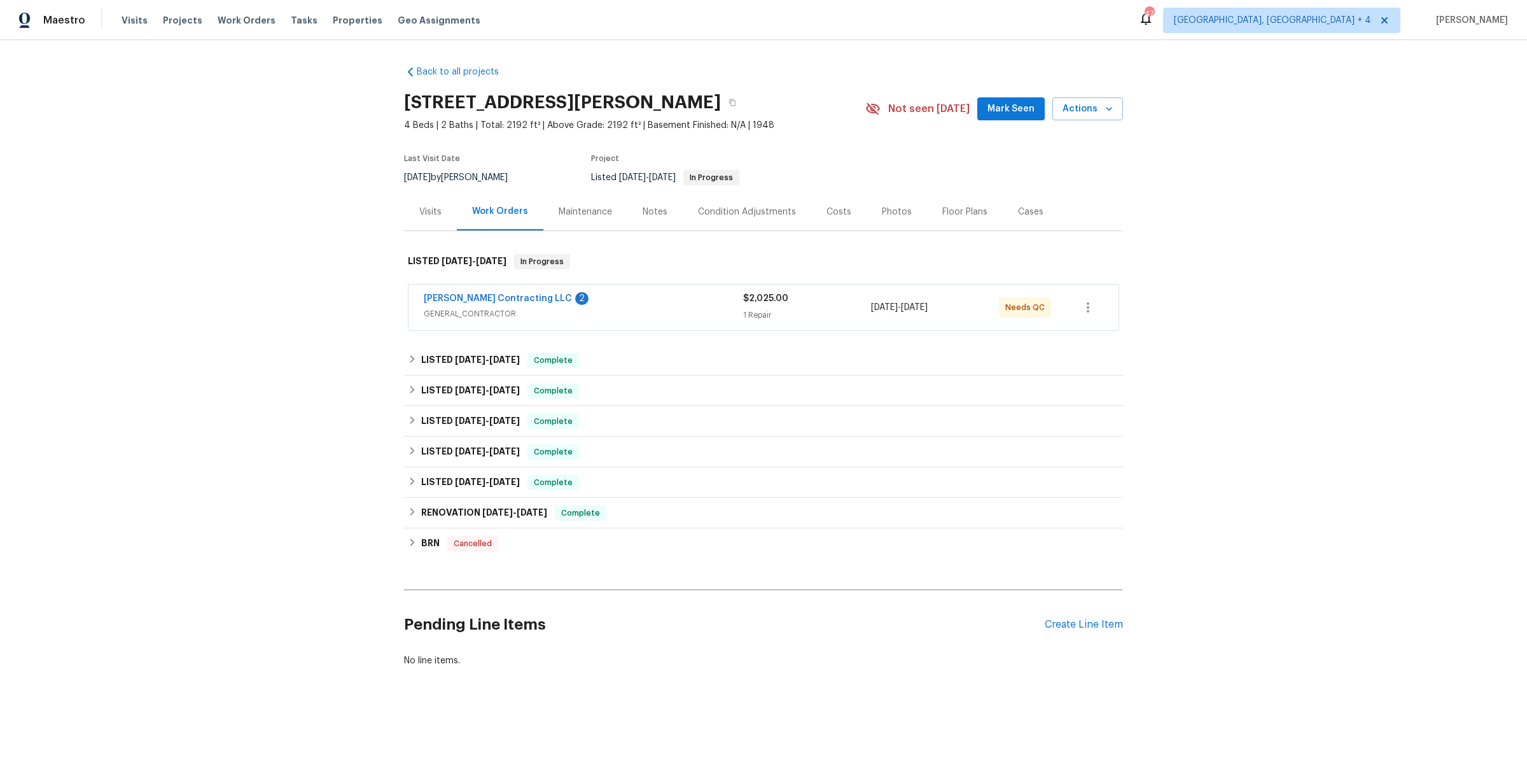
click at [630, 315] on span "GENERAL_CONTRACTOR" at bounding box center [583, 313] width 319 height 13
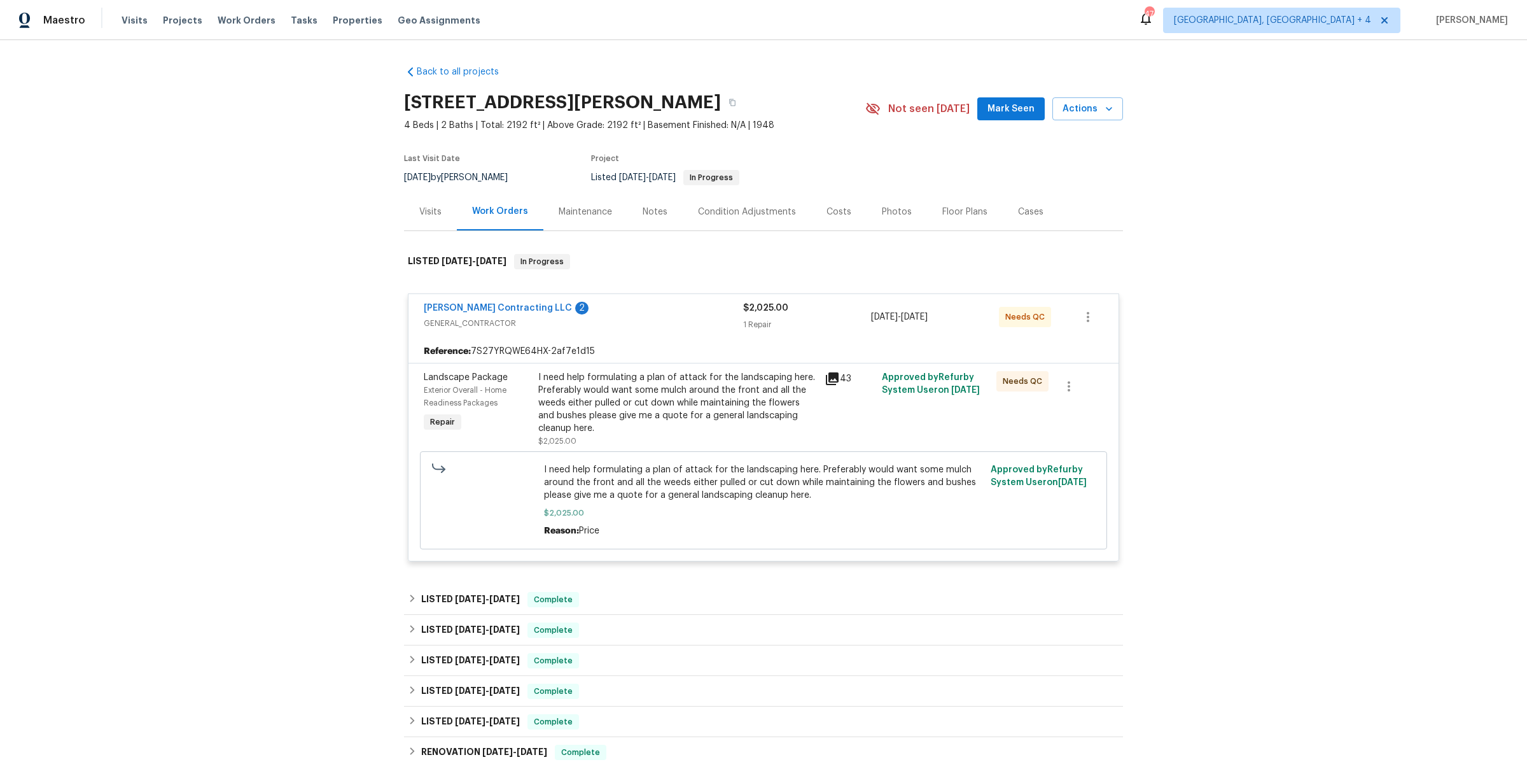
click at [645, 395] on div "I need help formulating a plan of attack for the landscaping here. Preferably w…" at bounding box center [677, 403] width 279 height 64
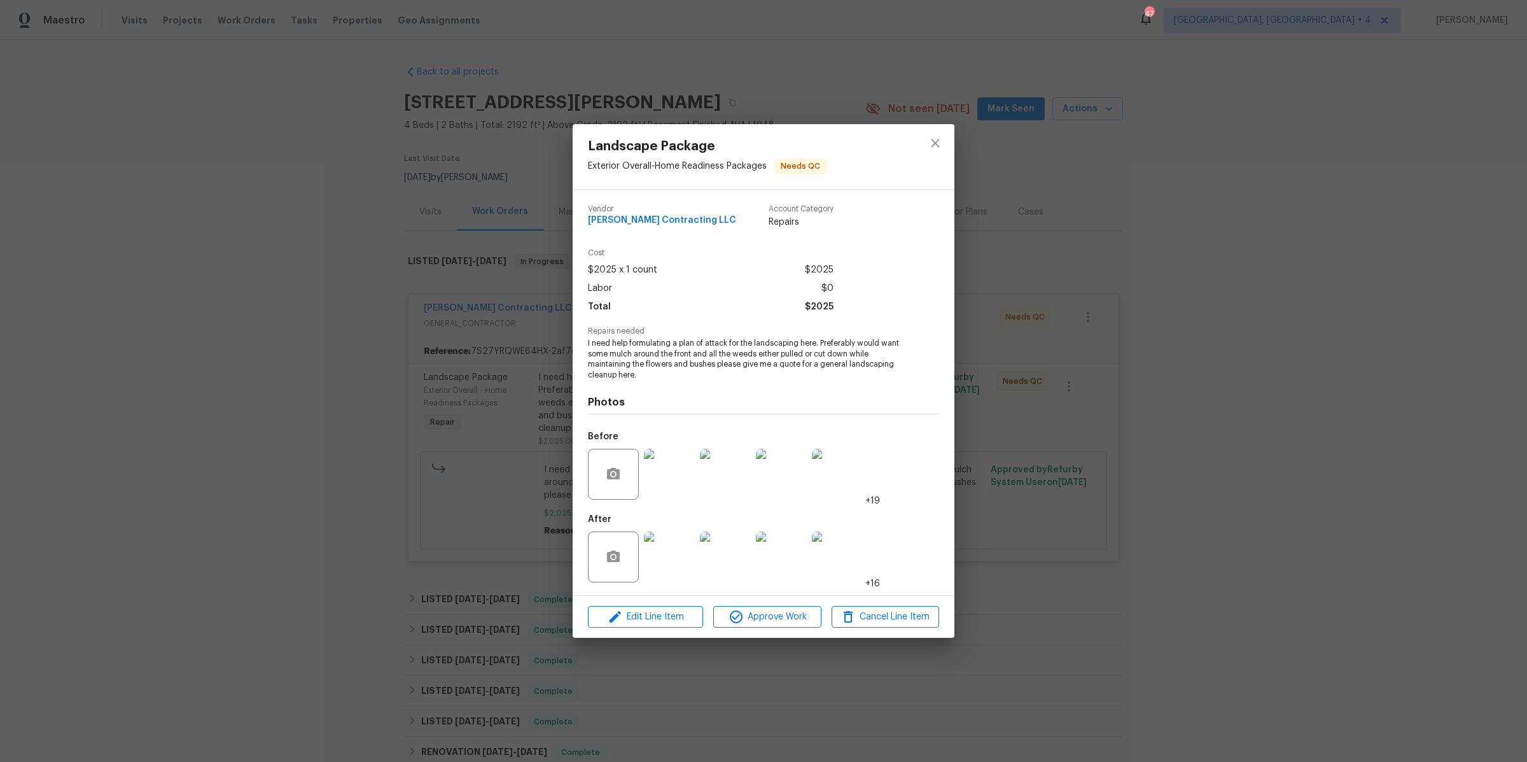
click at [664, 487] on img at bounding box center [669, 474] width 51 height 51
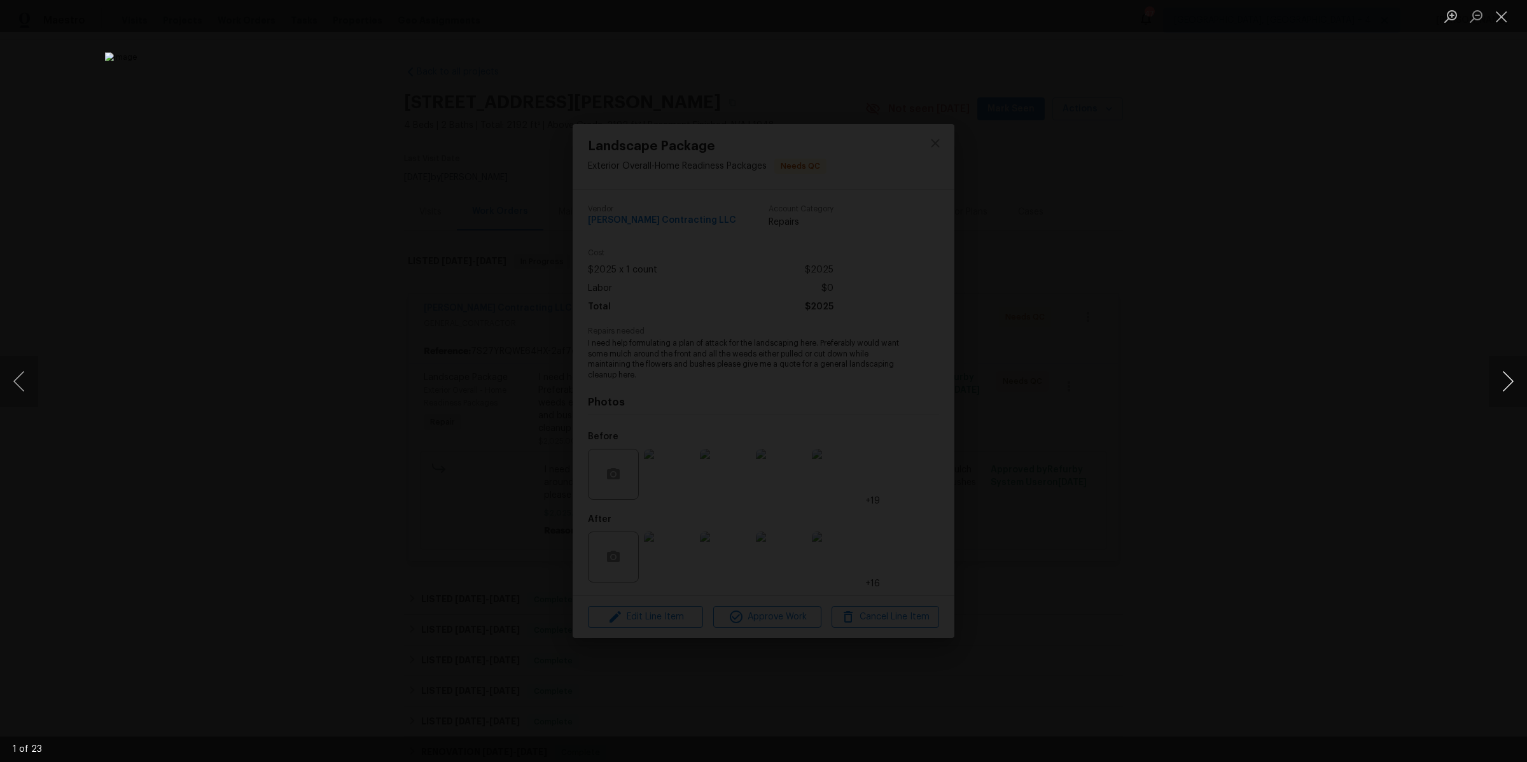
click at [1505, 386] on button "Next image" at bounding box center [1508, 381] width 38 height 51
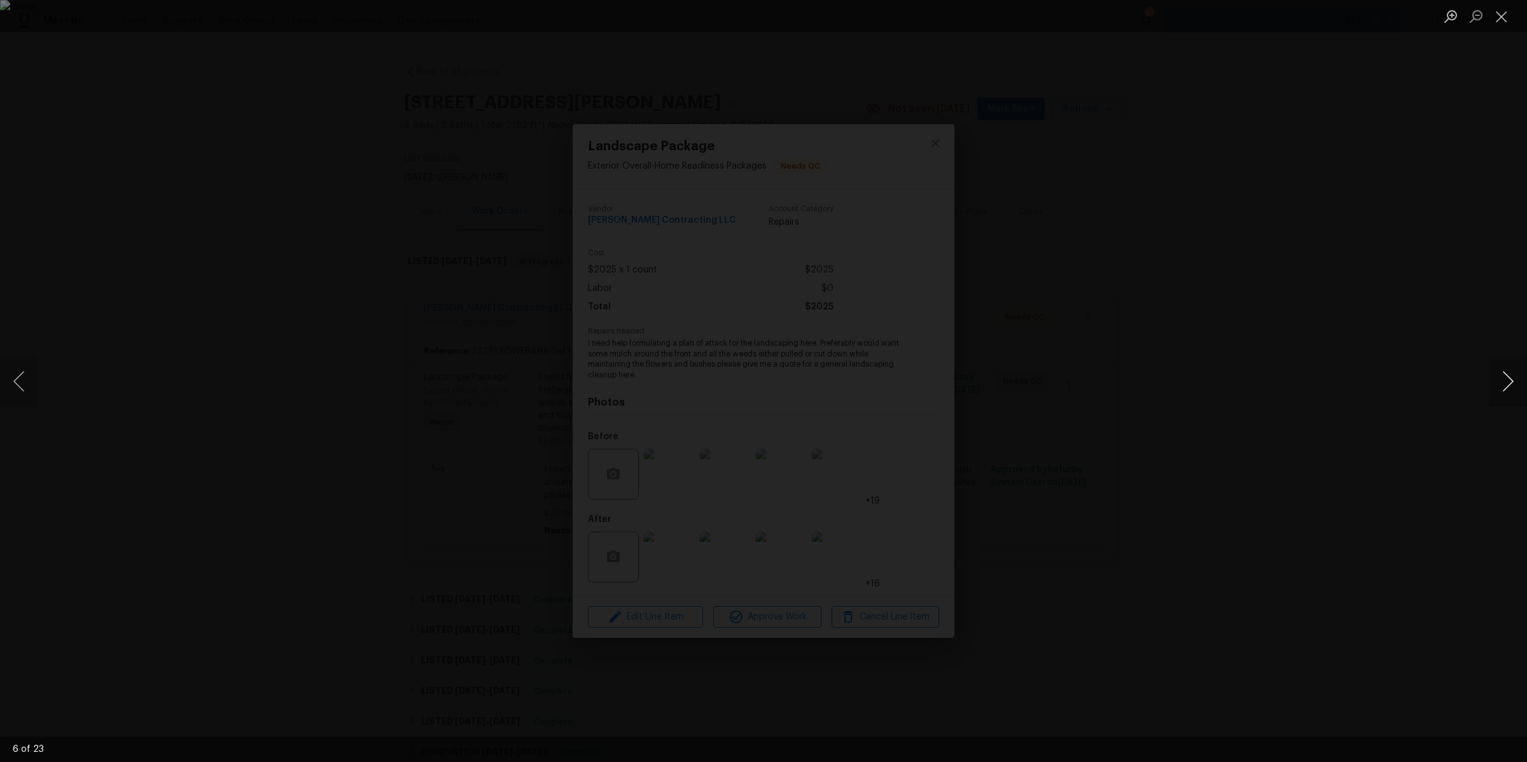
click at [1505, 386] on button "Next image" at bounding box center [1508, 381] width 38 height 51
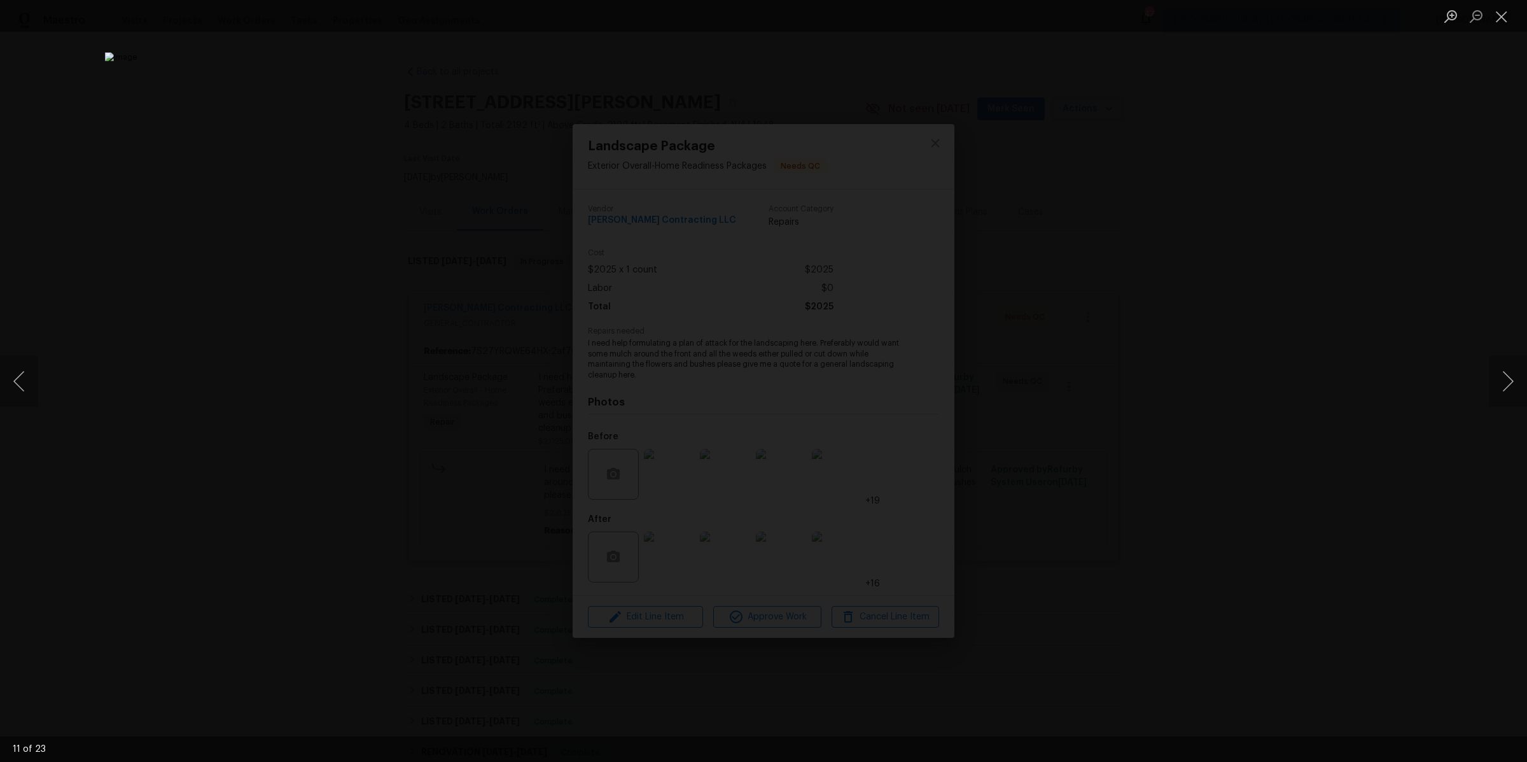
click at [1290, 406] on div "Lightbox" at bounding box center [763, 381] width 1527 height 762
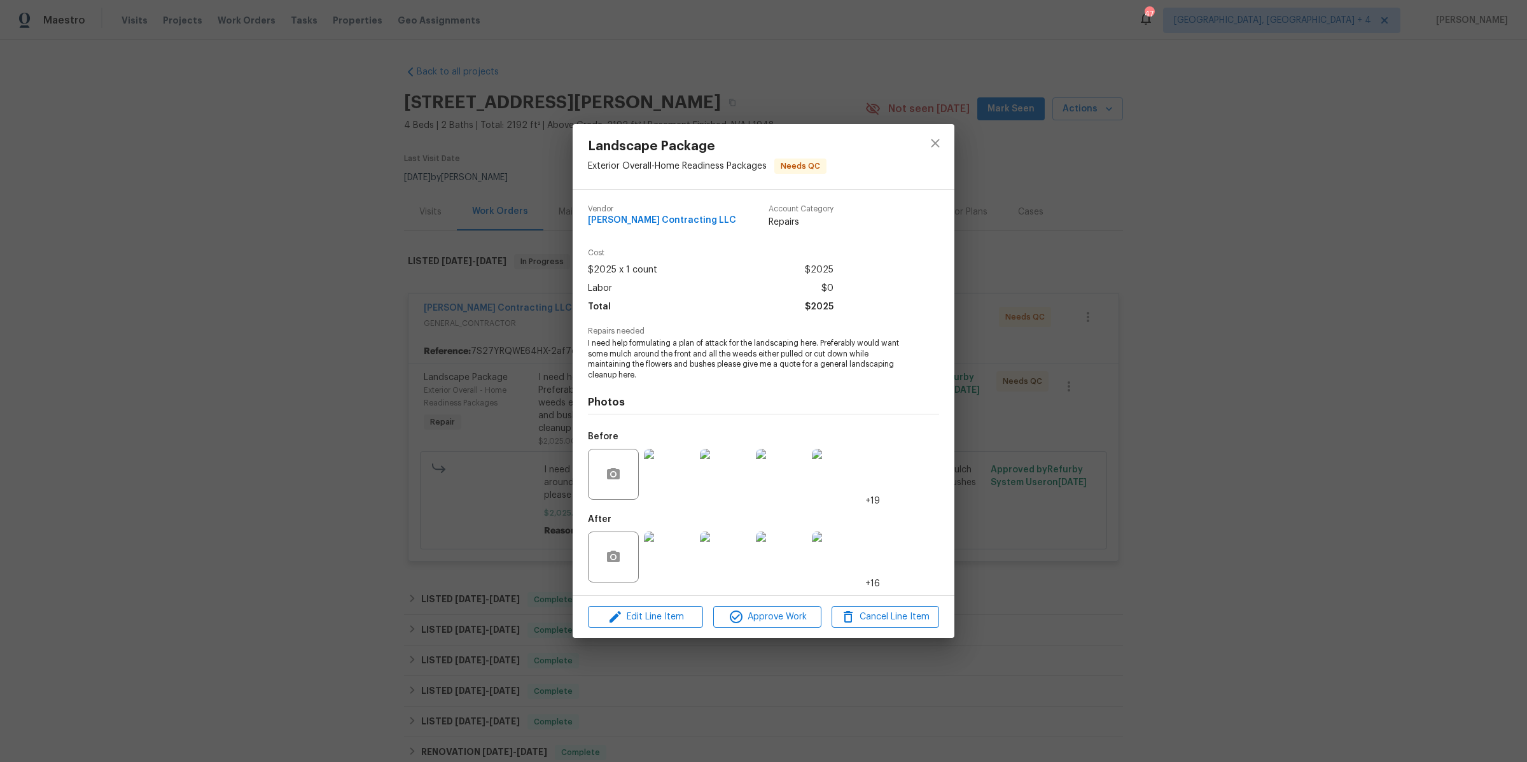
click at [680, 566] on img at bounding box center [669, 556] width 51 height 51
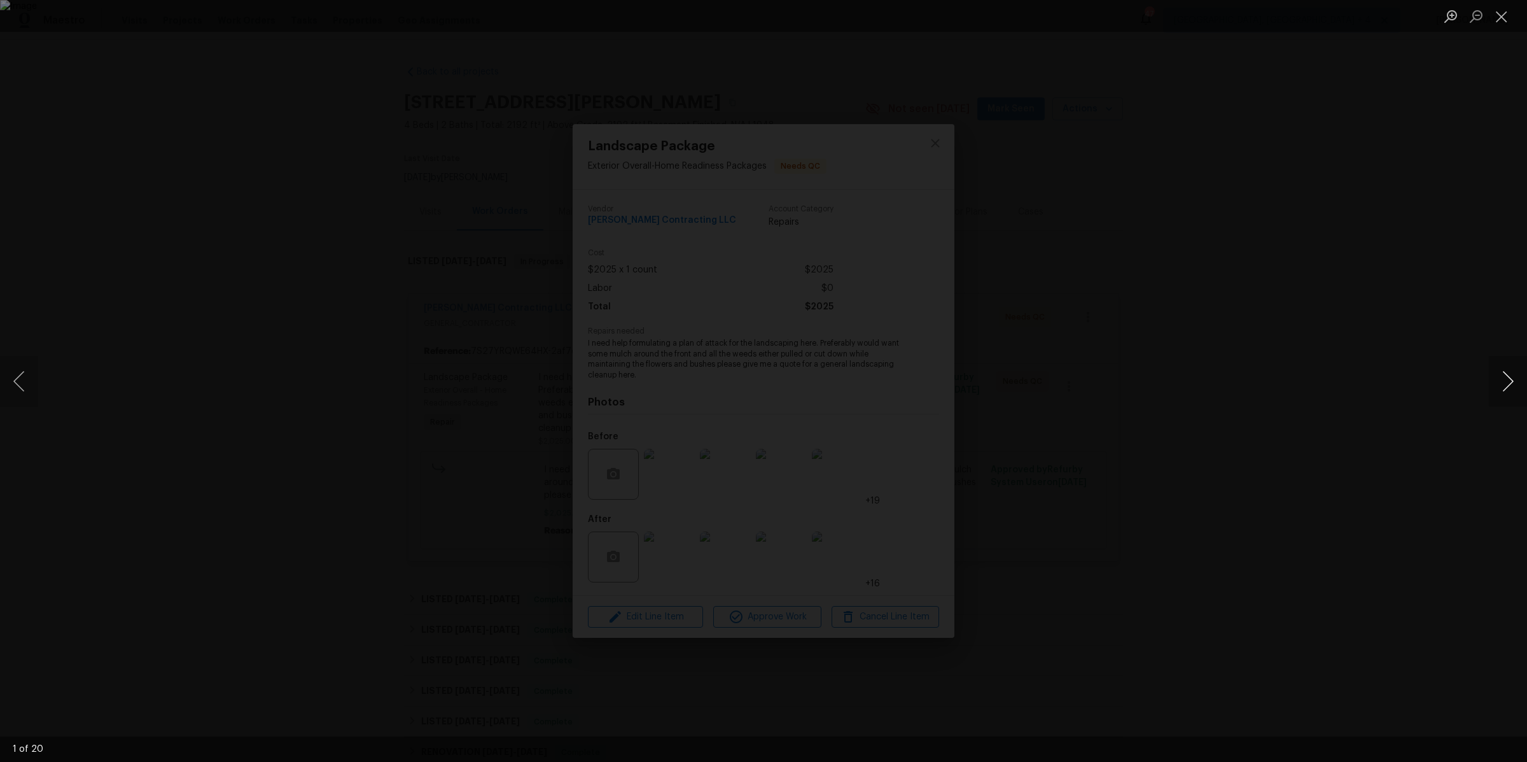
click at [1502, 384] on button "Next image" at bounding box center [1508, 381] width 38 height 51
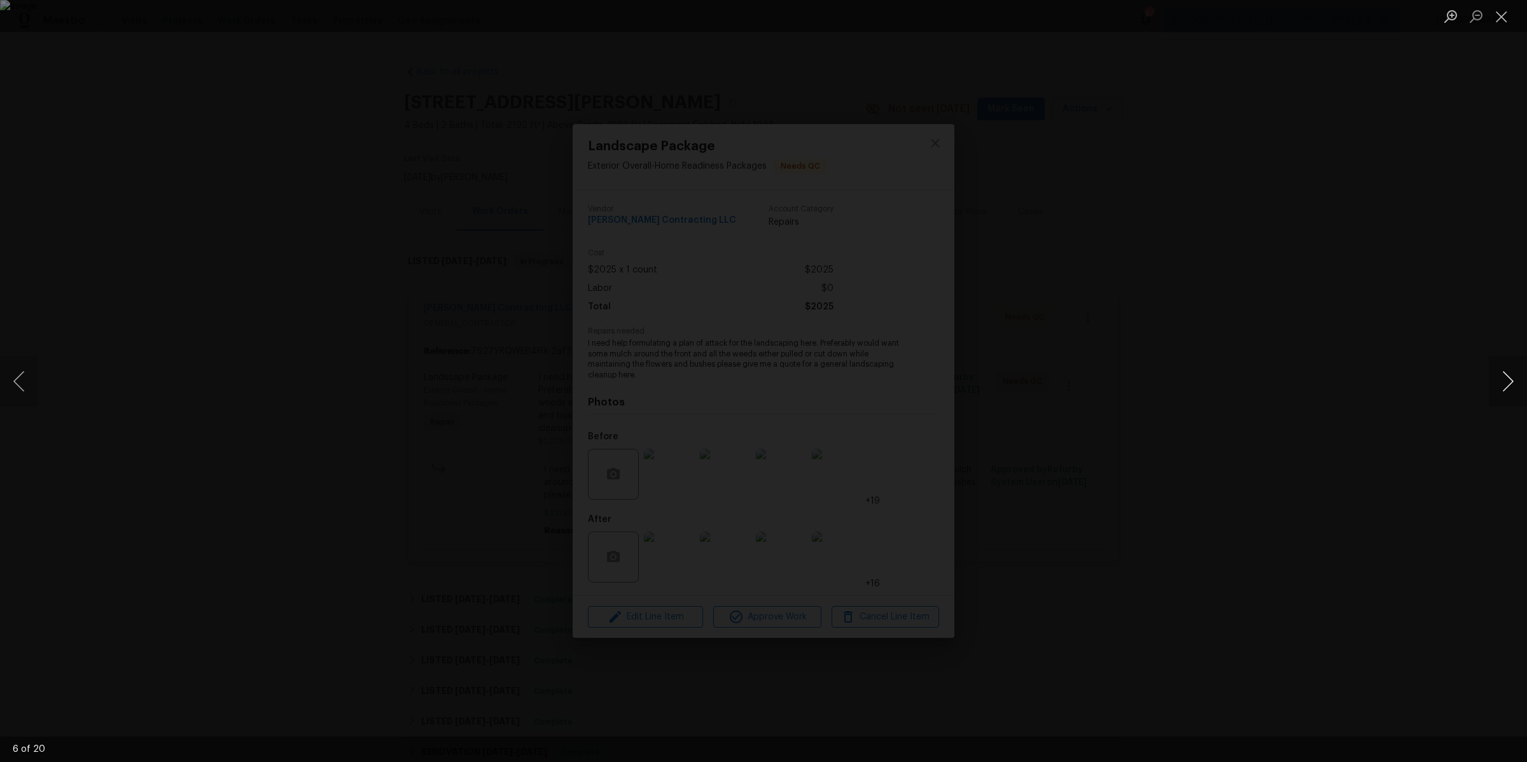
click at [1502, 384] on button "Next image" at bounding box center [1508, 381] width 38 height 51
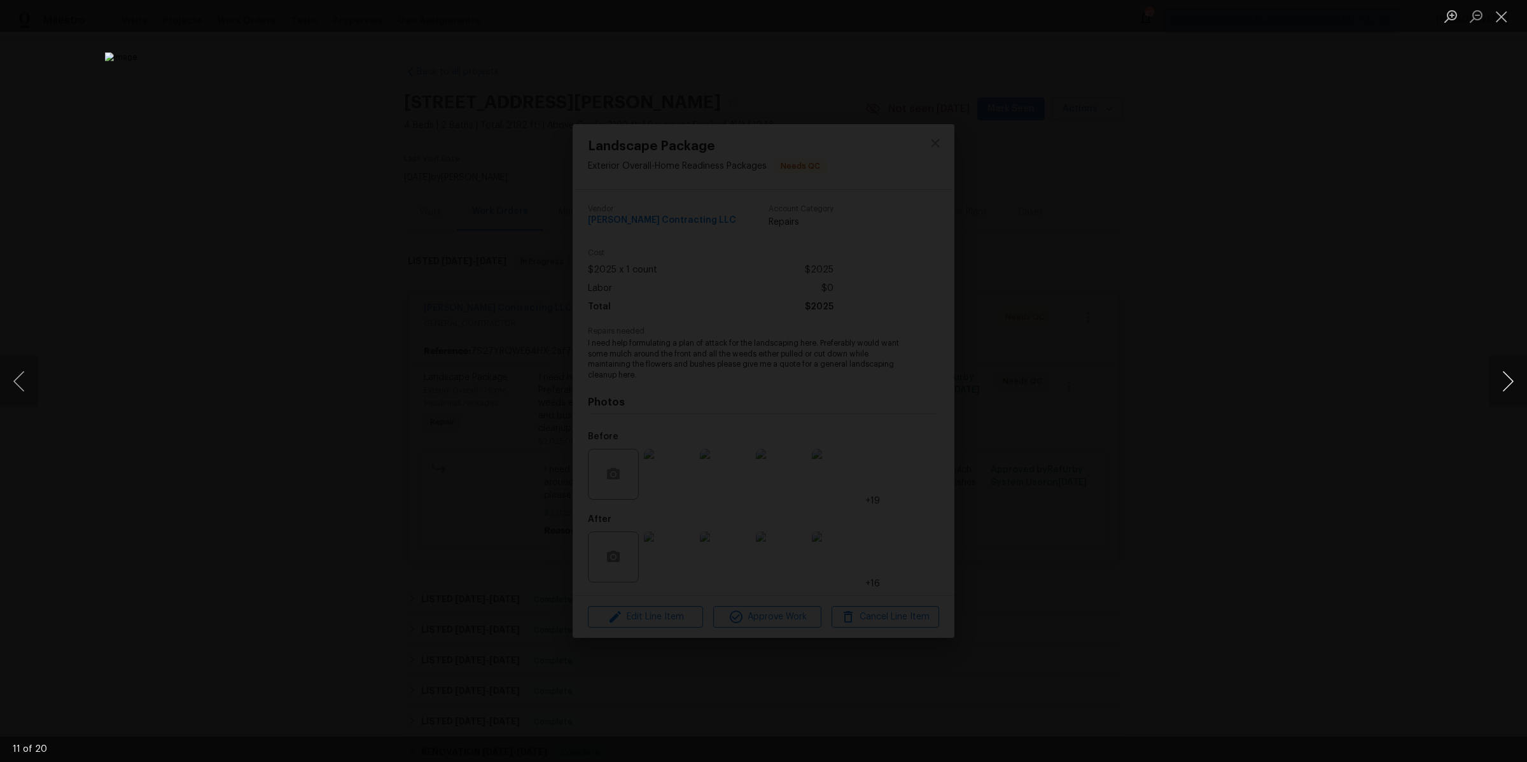
click at [1502, 384] on button "Next image" at bounding box center [1508, 381] width 38 height 51
click at [1310, 396] on div "Lightbox" at bounding box center [763, 381] width 1527 height 762
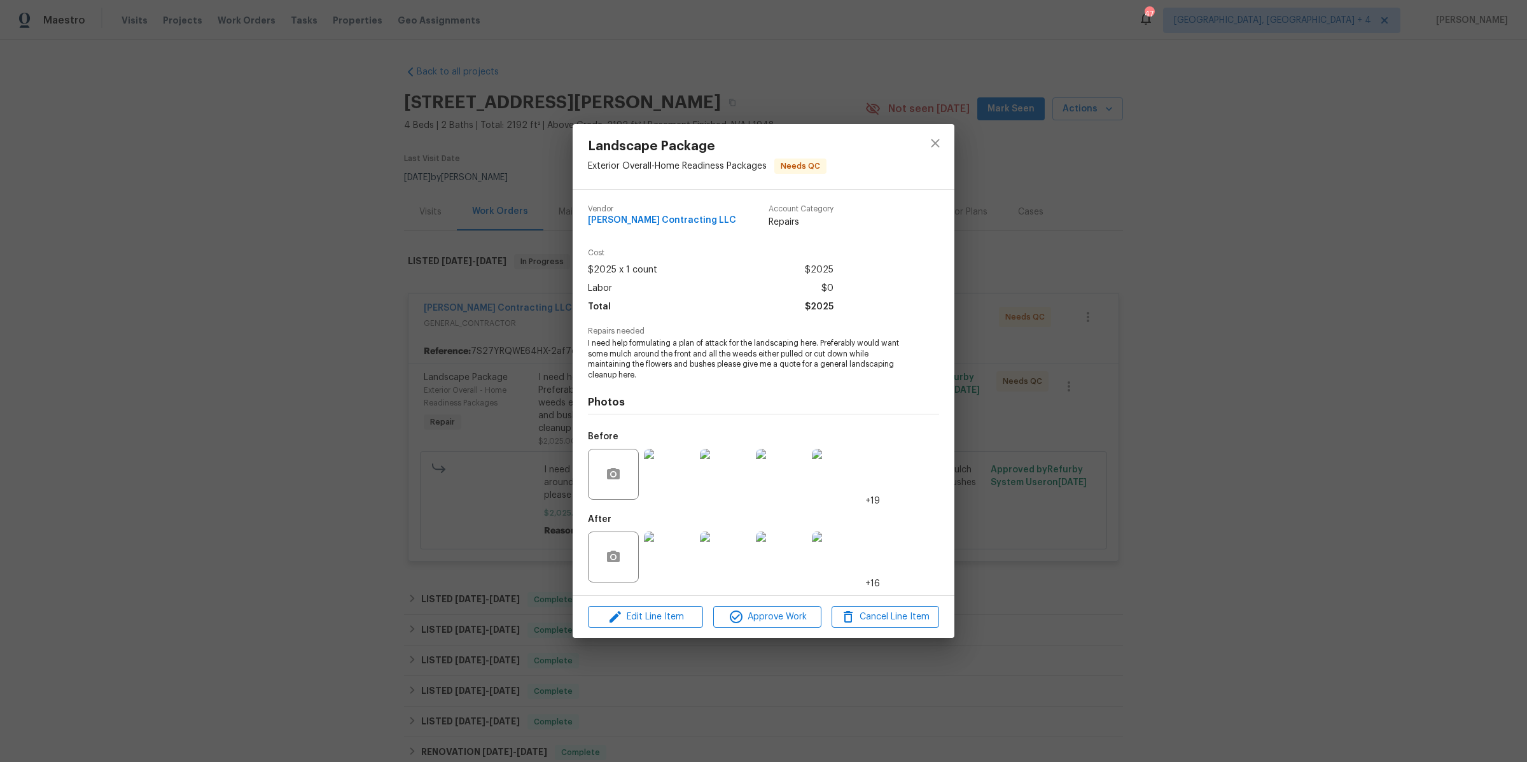
click at [1251, 384] on div "Landscape Package Exterior Overall - Home Readiness Packages Needs QC Vendor So…" at bounding box center [763, 381] width 1527 height 762
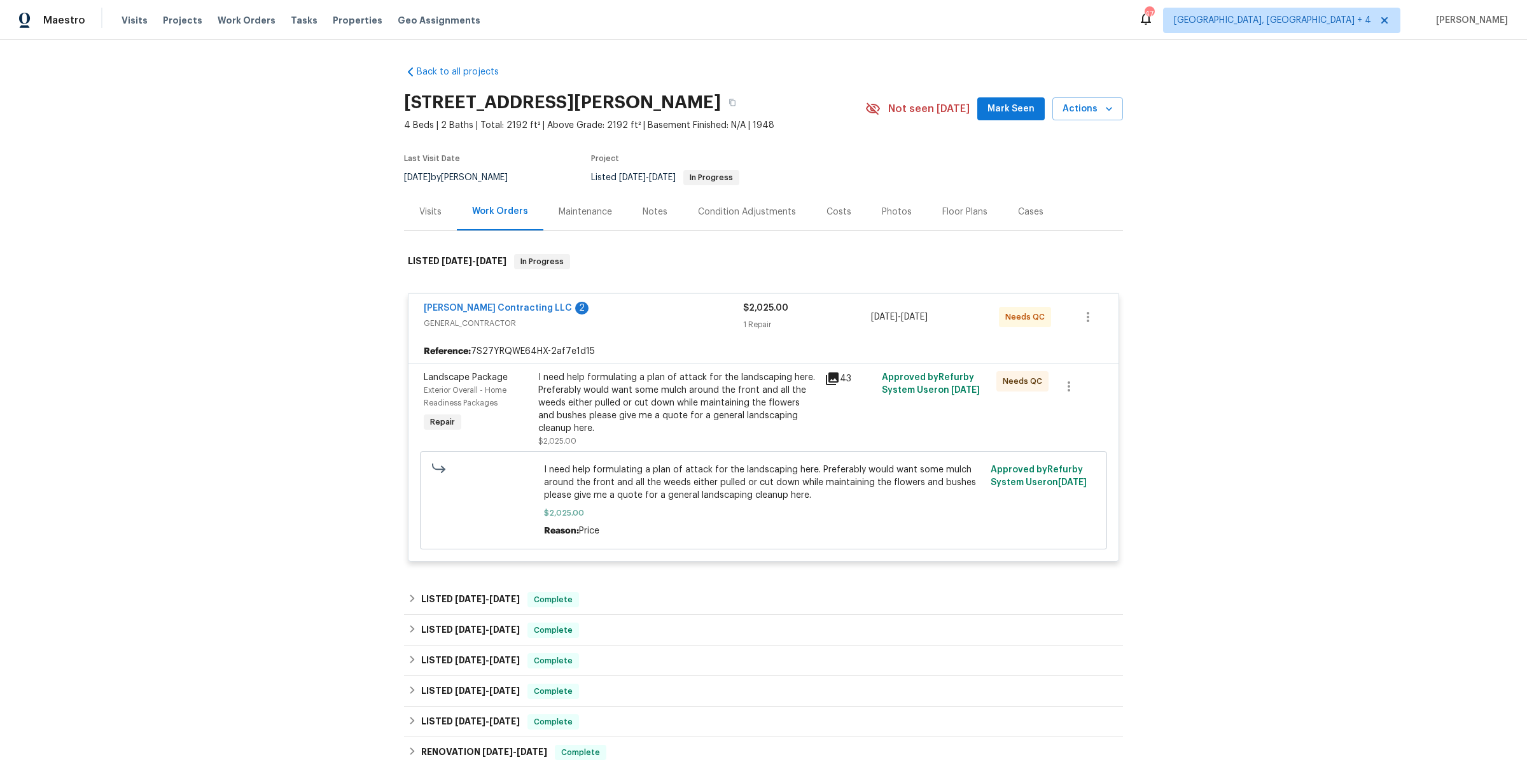
click at [511, 299] on div "Solano Contracting LLC 2 GENERAL_CONTRACTOR $2,025.00 1 Repair 8/1/2025 - 8/1/2…" at bounding box center [763, 317] width 710 height 46
click at [458, 305] on link "Solano Contracting LLC" at bounding box center [498, 308] width 148 height 9
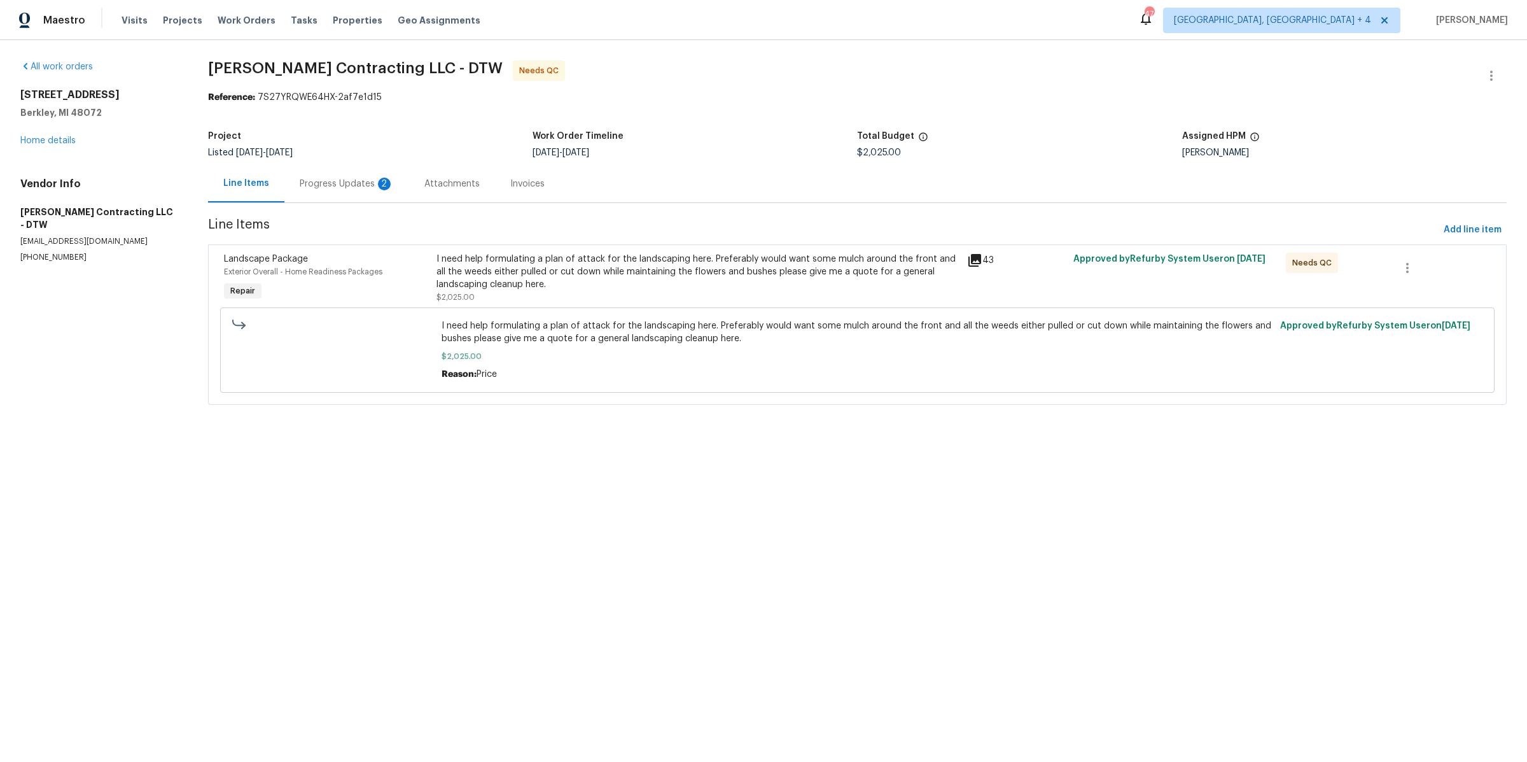
click at [323, 185] on div "Progress Updates 2" at bounding box center [347, 184] width 94 height 13
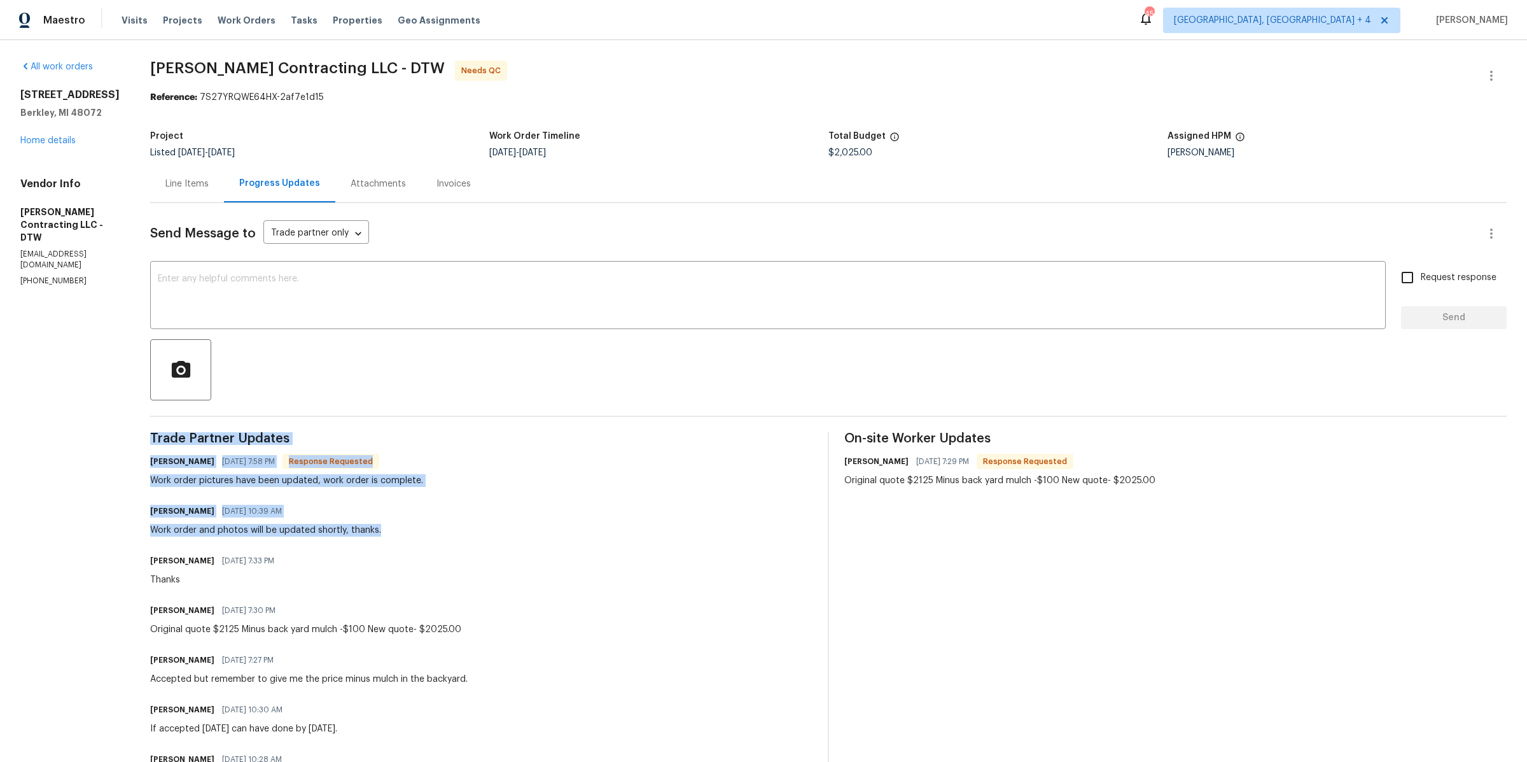
drag, startPoint x: 372, startPoint y: 367, endPoint x: 422, endPoint y: 538, distance: 178.2
click at [418, 532] on div "Send Message to Trade partner only Trade partner only ​ x ​ Request response Se…" at bounding box center [828, 551] width 1357 height 697
click at [422, 538] on div "Trade Partner Updates Tony Longoria 08/11/2025 7:58 PM Response Requested Work …" at bounding box center [481, 666] width 662 height 468
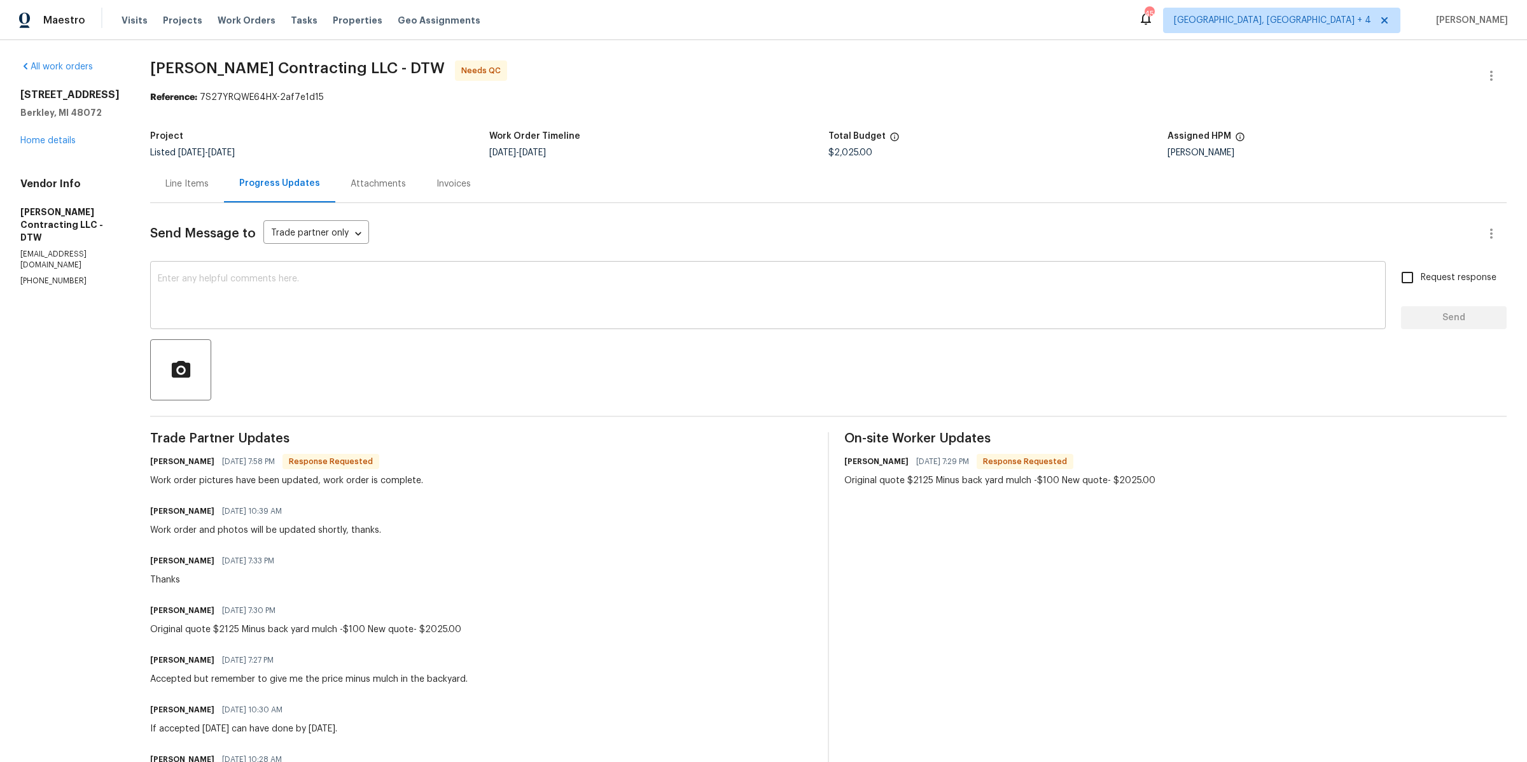
click at [306, 300] on textarea at bounding box center [768, 296] width 1220 height 45
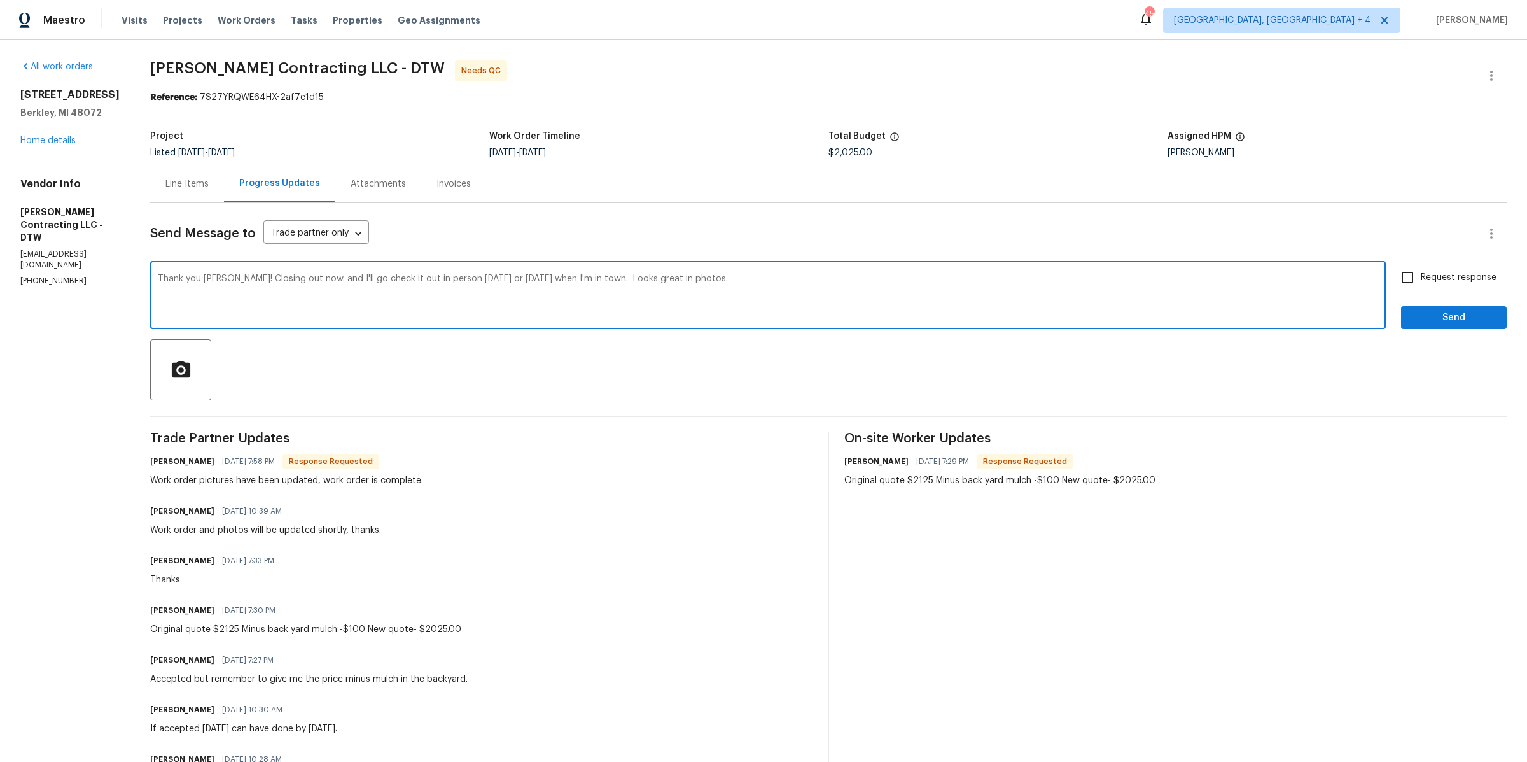
type textarea "Thank you Tony! Closing out now. and I'll go check it out in person Thursday or…"
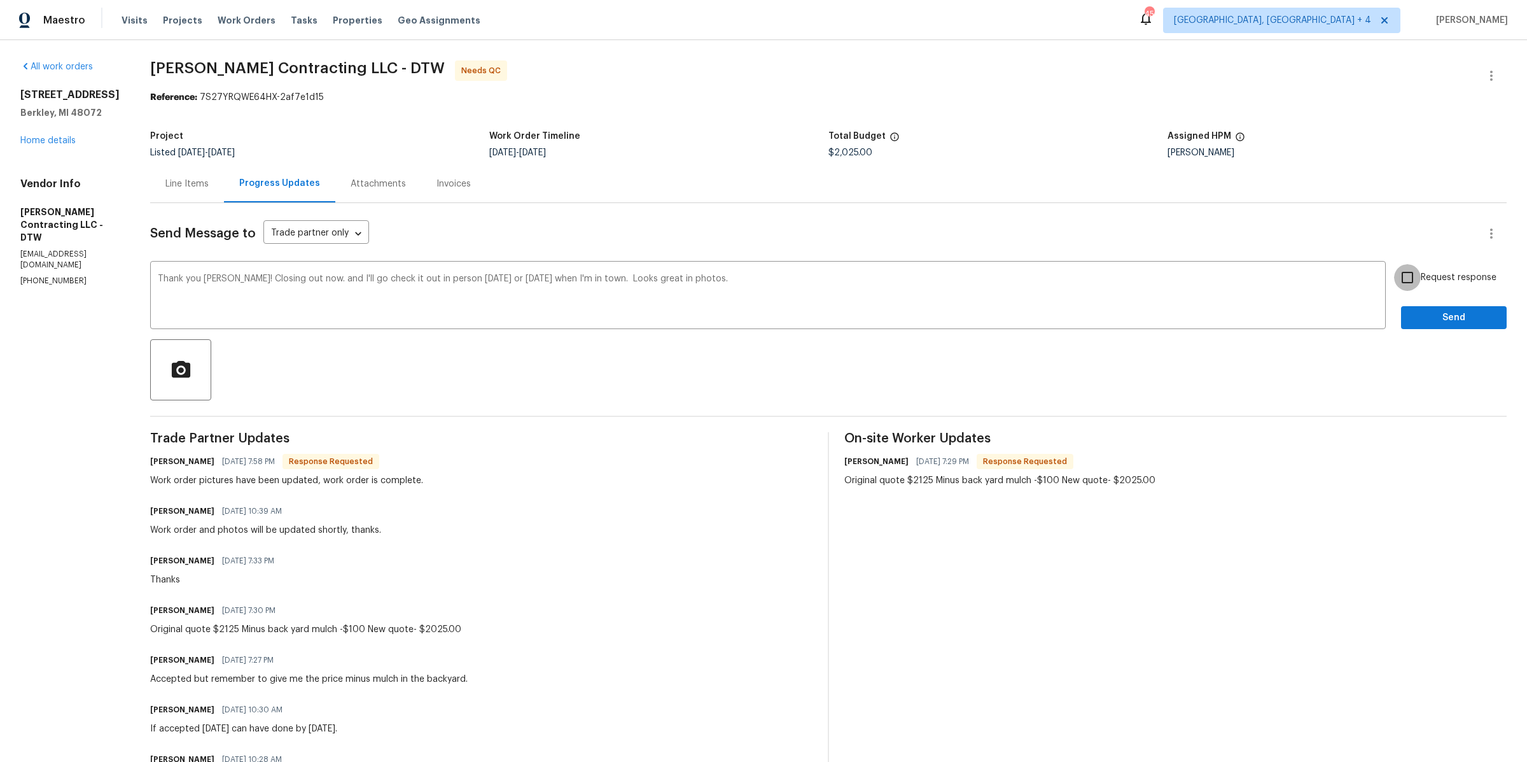
click at [1409, 277] on input "Request response" at bounding box center [1407, 277] width 27 height 27
click at [1411, 276] on input "Request response" at bounding box center [1407, 277] width 27 height 27
checkbox input "false"
click at [1412, 315] on span "Send" at bounding box center [1453, 318] width 85 height 16
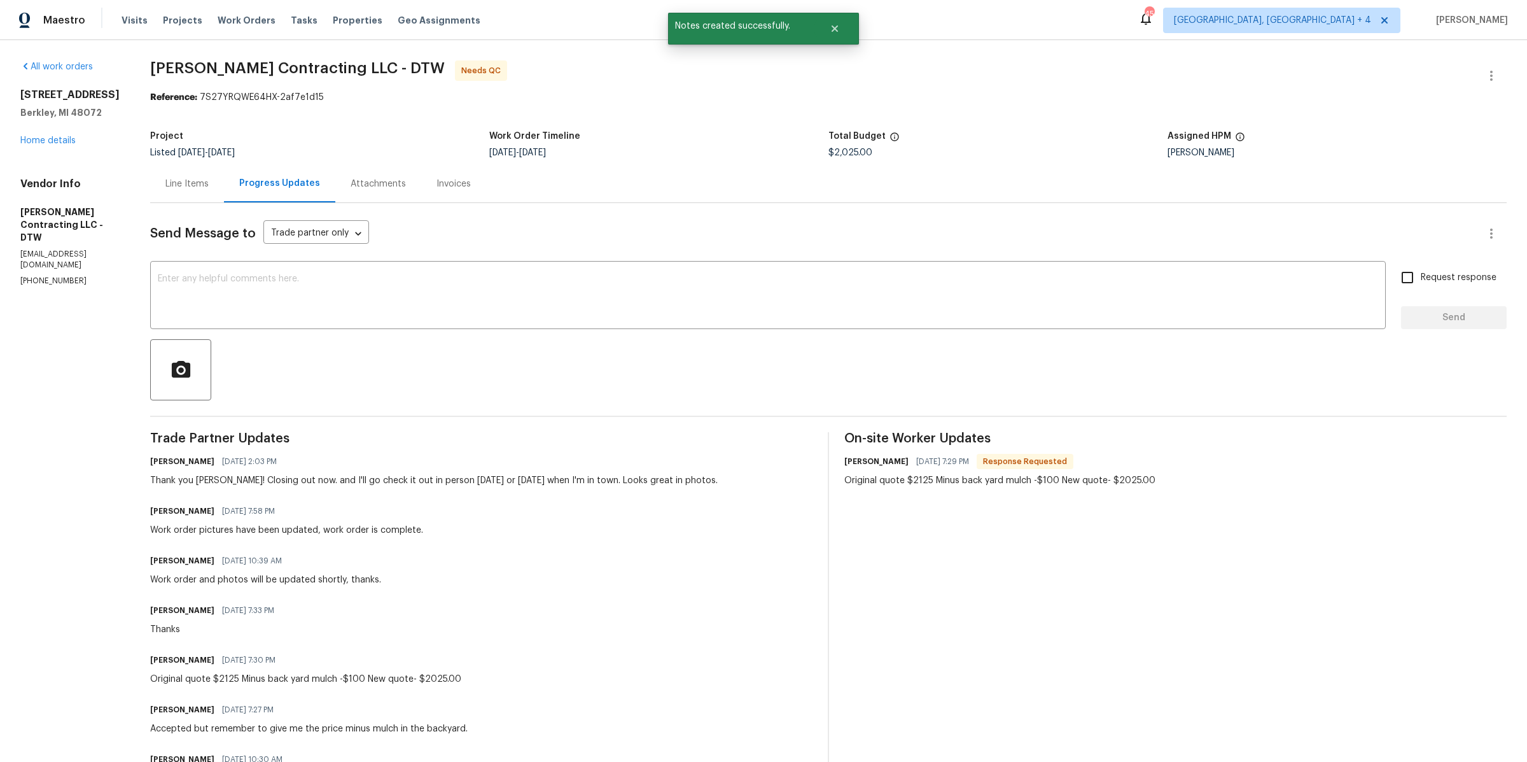
click at [198, 190] on div "Line Items" at bounding box center [187, 184] width 74 height 38
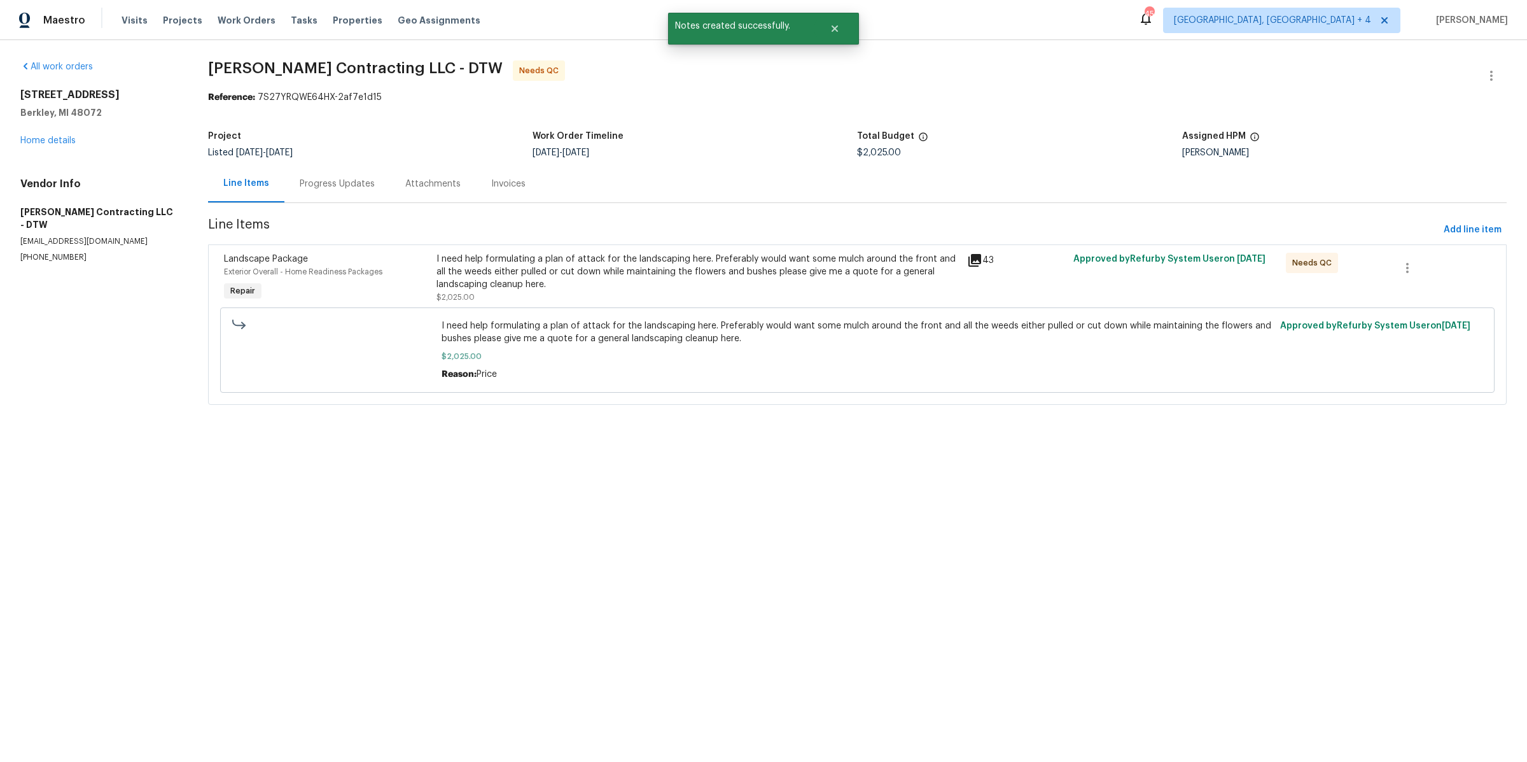
click at [531, 286] on div "I need help formulating a plan of attack for the landscaping here. Preferably w…" at bounding box center [698, 272] width 524 height 38
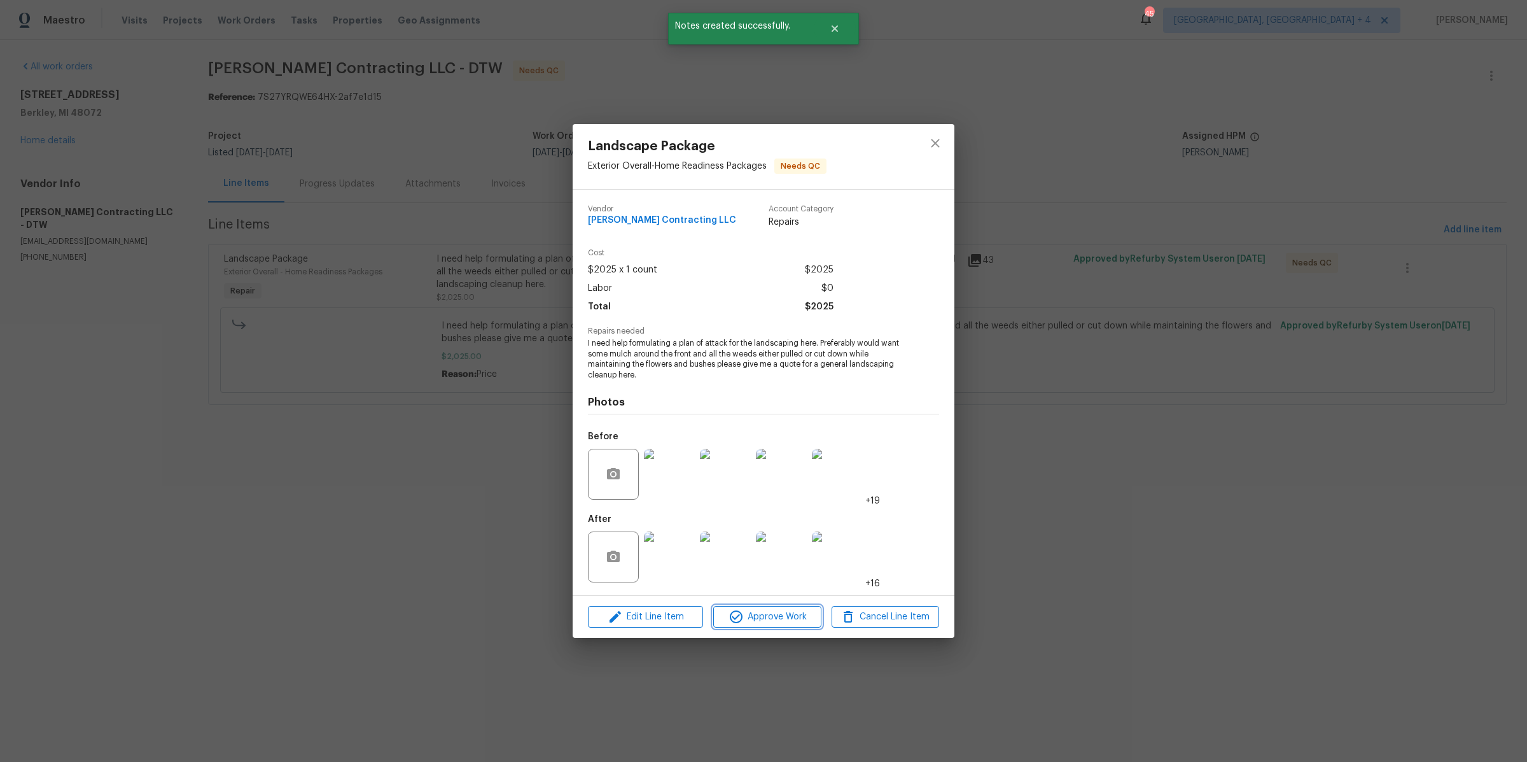
click at [729, 619] on icon "button" at bounding box center [736, 616] width 15 height 15
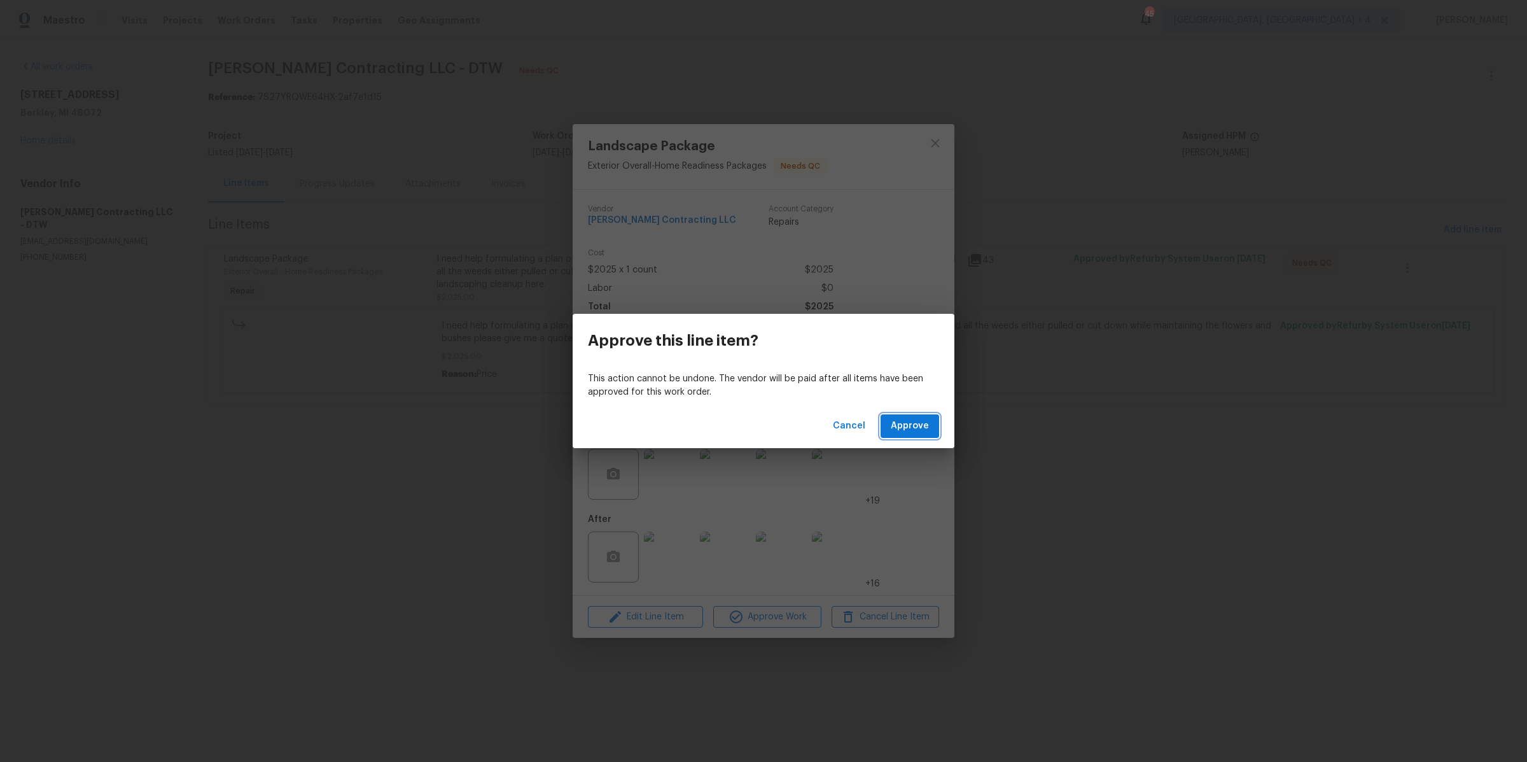
click at [917, 418] on span "Approve" at bounding box center [910, 426] width 38 height 16
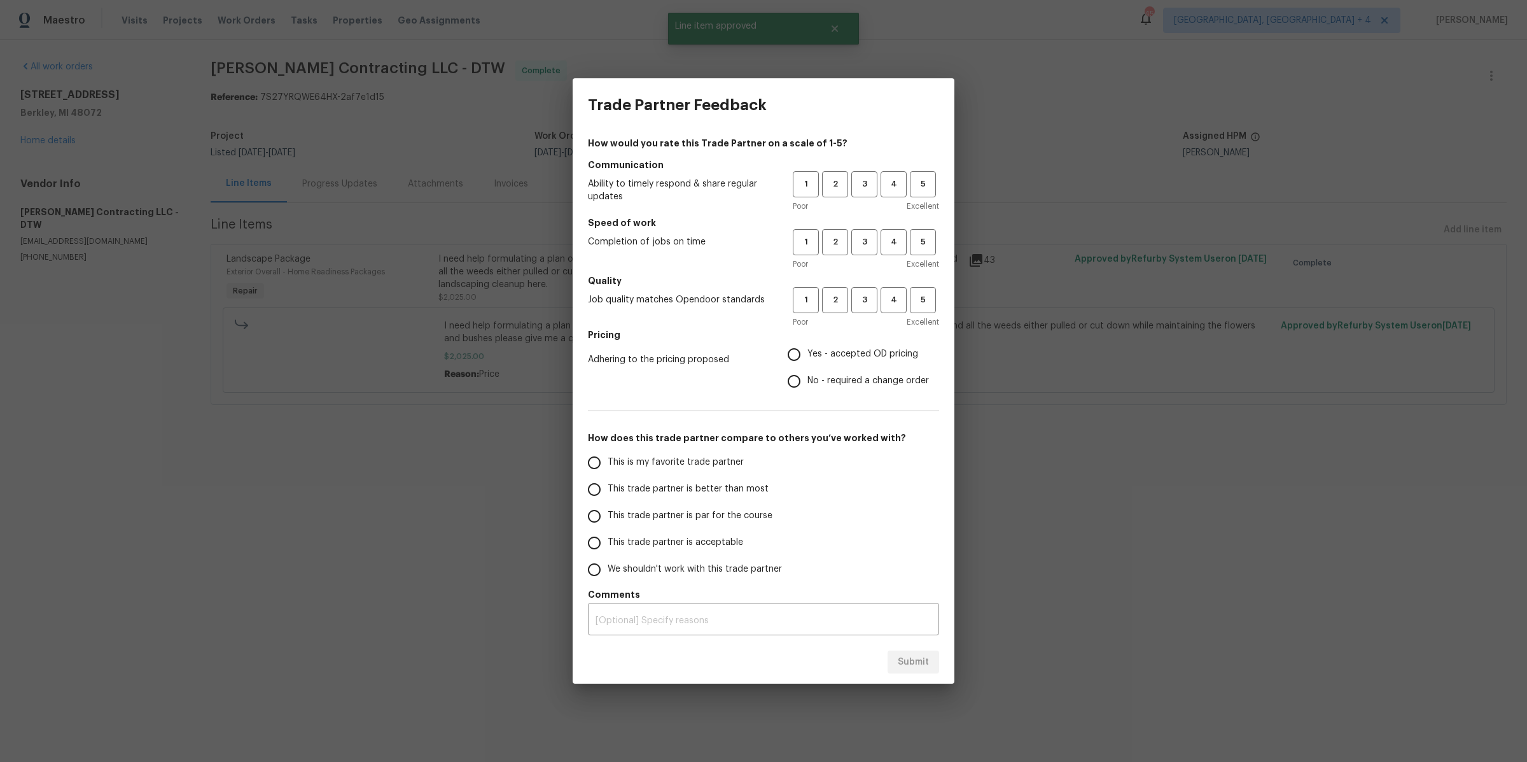
click at [529, 523] on div "Trade Partner Feedback How would you rate this Trade Partner on a scale of 1-5?…" at bounding box center [763, 381] width 1527 height 762
click at [893, 187] on span "4" at bounding box center [894, 184] width 24 height 15
click at [893, 237] on span "4" at bounding box center [894, 242] width 24 height 15
click at [863, 297] on span "3" at bounding box center [865, 300] width 24 height 15
click at [821, 354] on span "Yes - accepted OD pricing" at bounding box center [862, 353] width 111 height 13
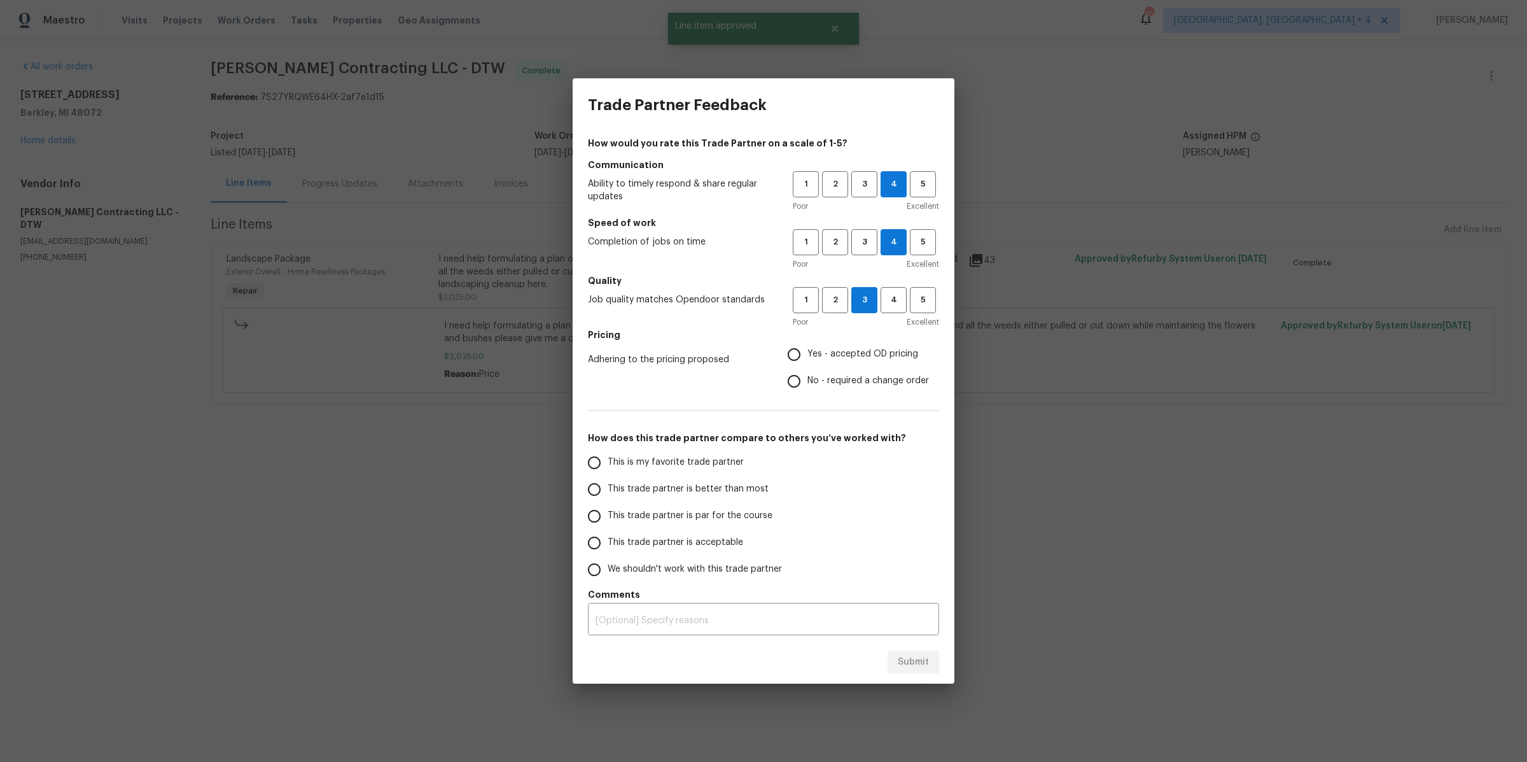
click at [807, 354] on input "Yes - accepted OD pricing" at bounding box center [794, 354] width 27 height 27
radio input "true"
click at [748, 493] on span "This trade partner is better than most" at bounding box center [688, 488] width 161 height 13
click at [608, 493] on input "This trade partner is better than most" at bounding box center [594, 489] width 27 height 27
click at [919, 660] on span "Submit" at bounding box center [913, 662] width 31 height 16
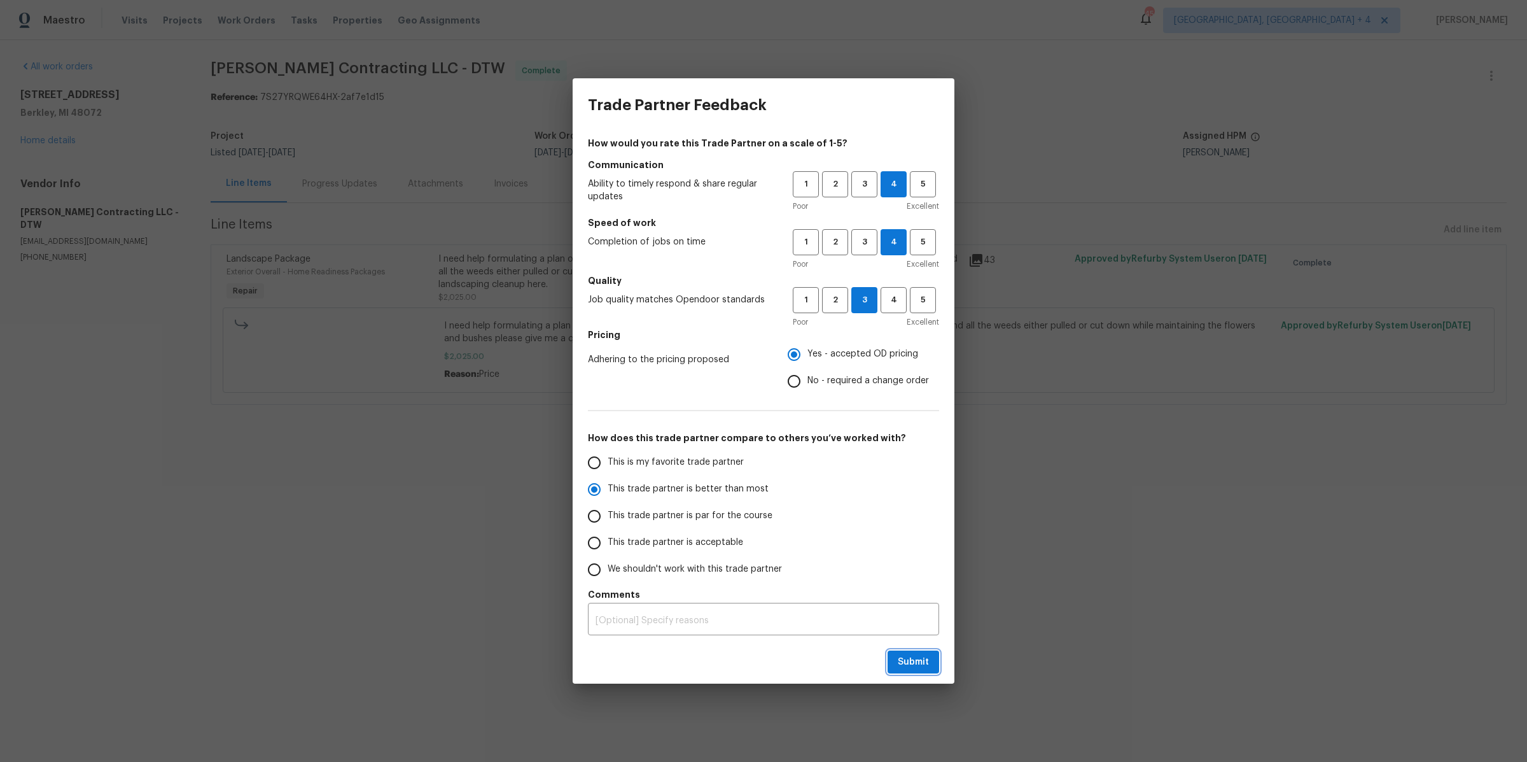
radio input "true"
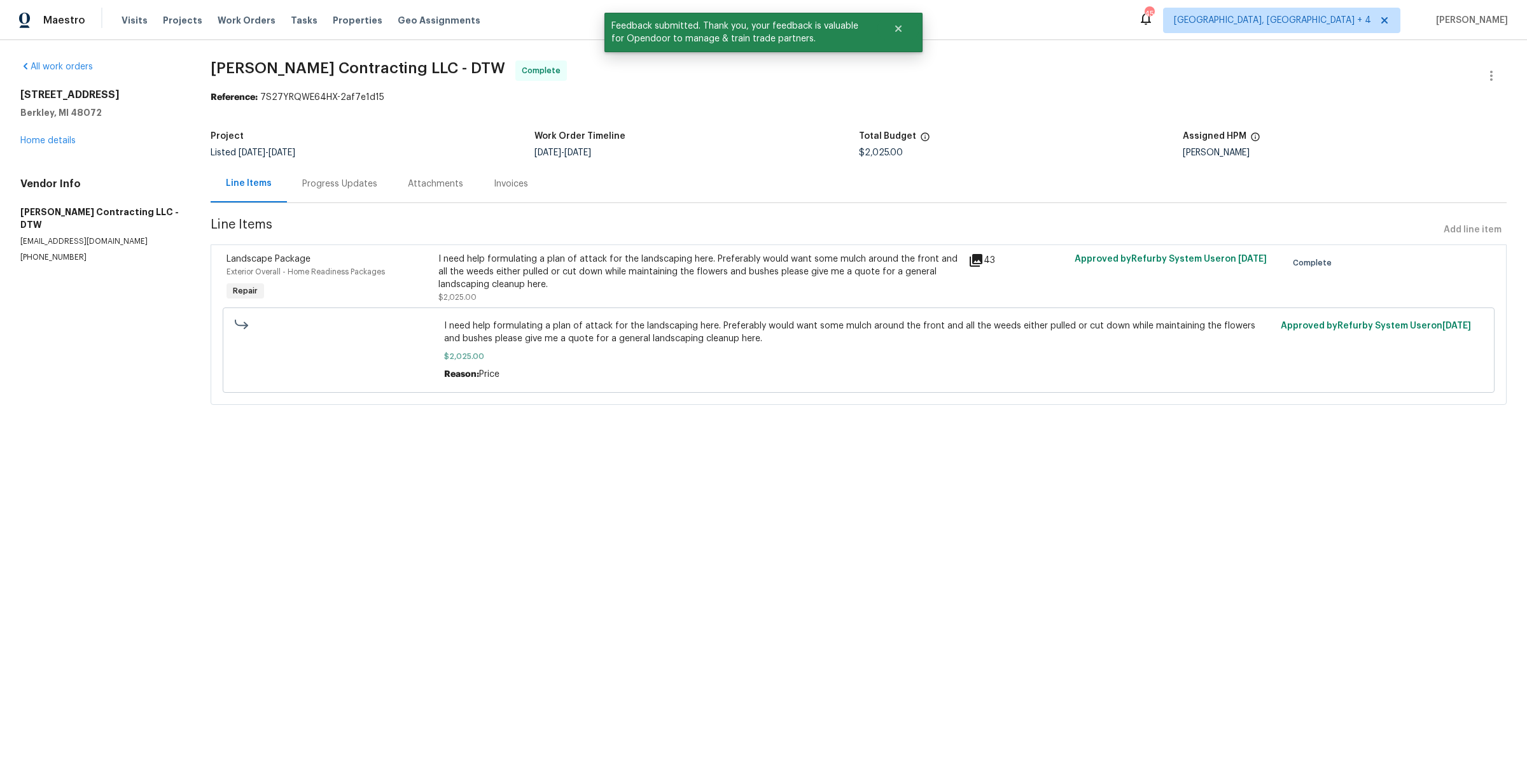
click at [362, 440] on html "Maestro Visits Projects Work Orders Tasks Properties Geo Assignments 45 Detroit…" at bounding box center [763, 220] width 1527 height 440
click at [358, 178] on div "Progress Updates" at bounding box center [339, 184] width 75 height 13
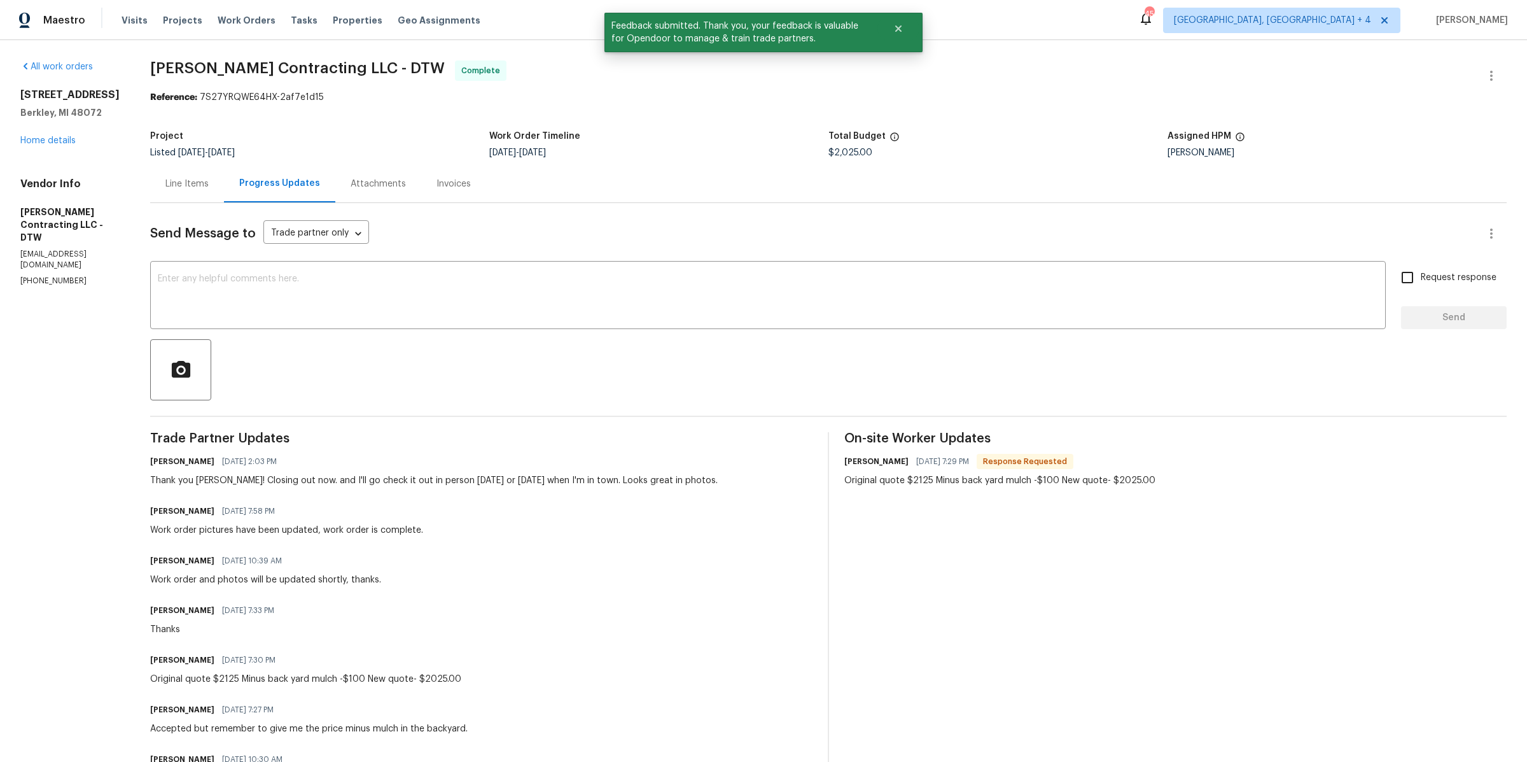
click at [120, 197] on div "Vendor Info Solano Contracting LLC - DTW solanocontractingllc@gmail.com (313) 4…" at bounding box center [69, 232] width 99 height 109
click at [43, 143] on link "Home details" at bounding box center [47, 140] width 55 height 9
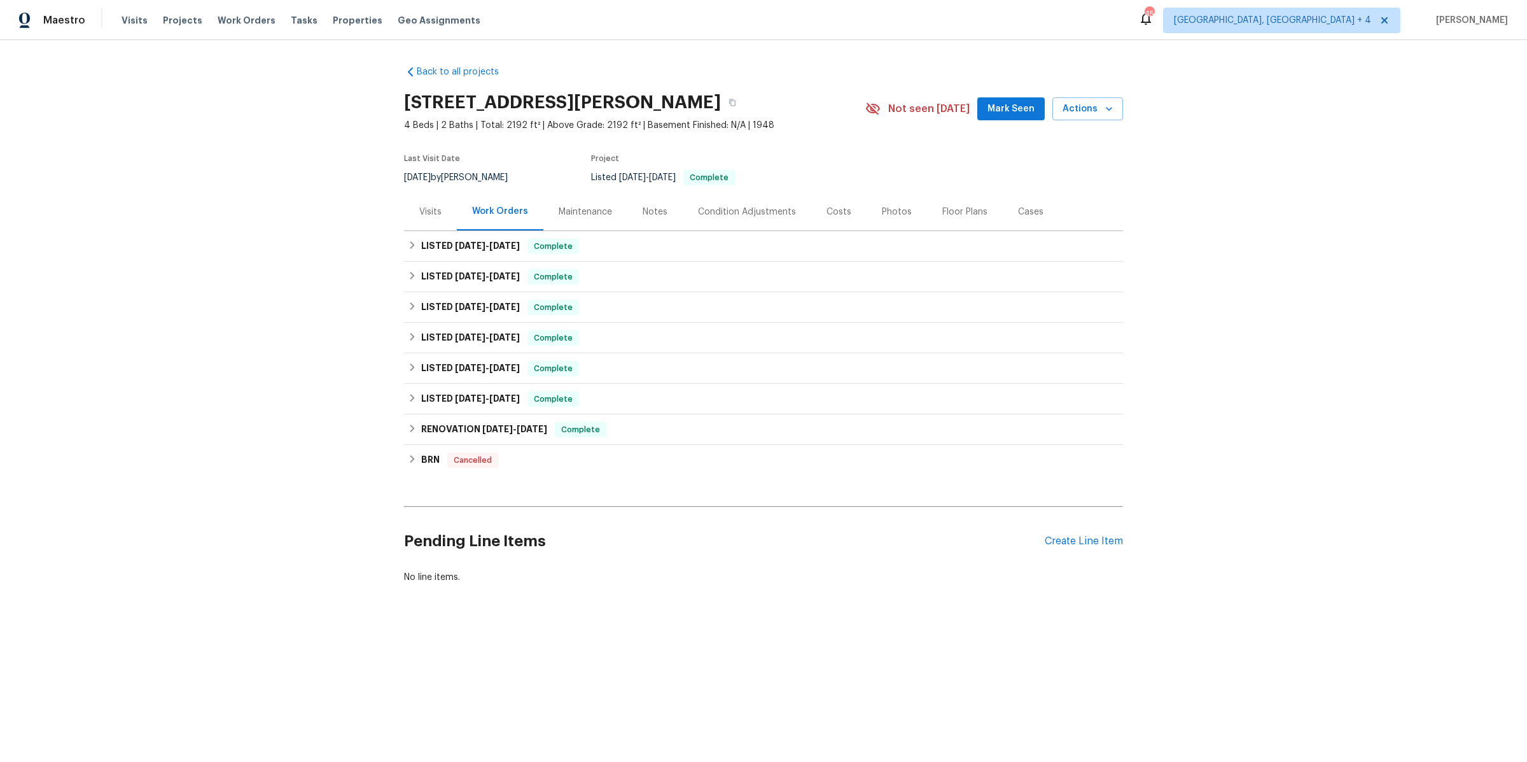
click at [665, 214] on div "Notes" at bounding box center [654, 212] width 55 height 38
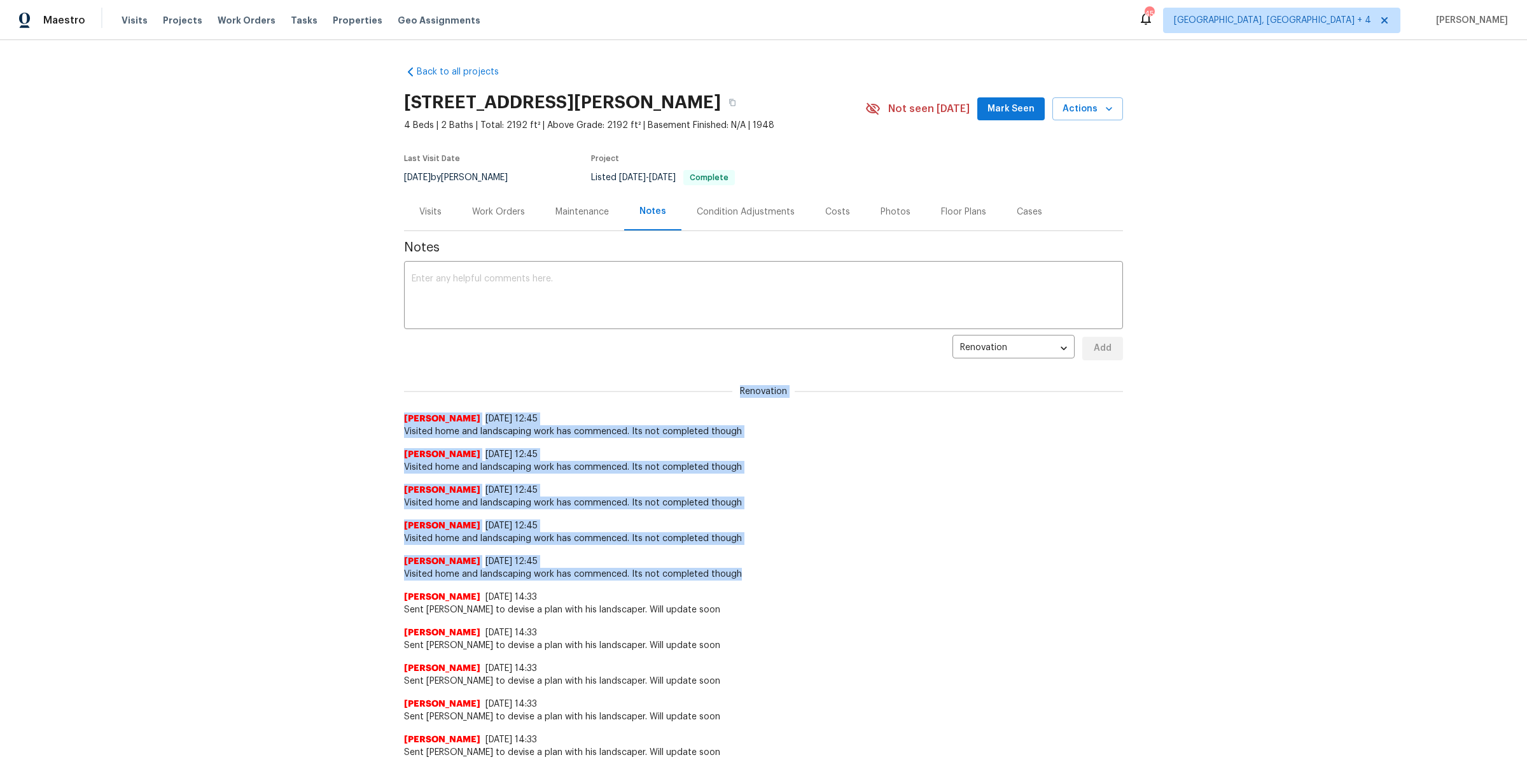
drag, startPoint x: 344, startPoint y: 360, endPoint x: 953, endPoint y: 574, distance: 644.8
click at [953, 574] on div "Back to all projects 1363 Edgewood Blvd, Berkley, MI 48072 4 Beds | 2 Baths | T…" at bounding box center [763, 401] width 1527 height 722
click at [953, 574] on span "Visited home and landscaping work has commenced. Its not completed though" at bounding box center [763, 574] width 719 height 13
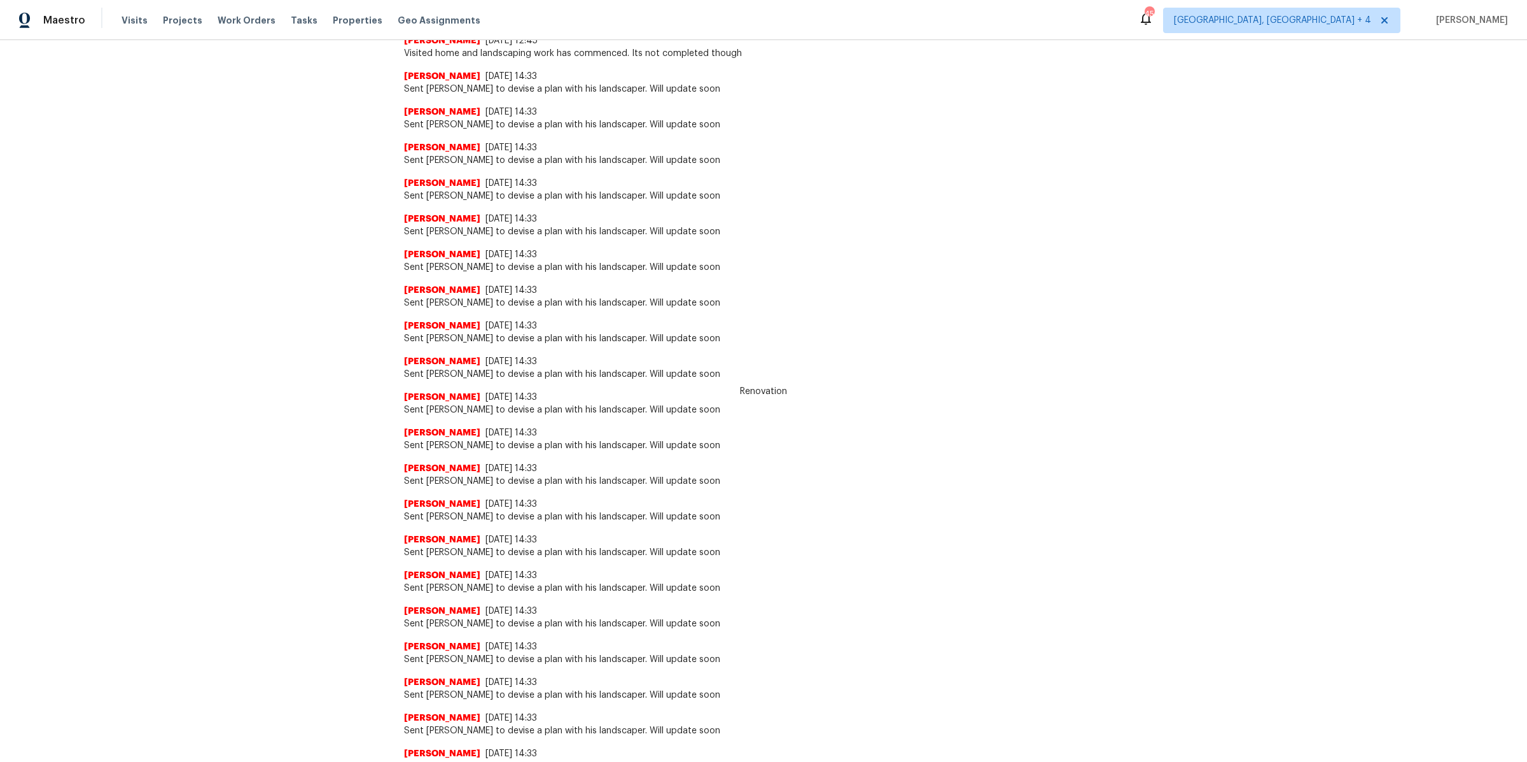
scroll to position [433, 0]
